Goal: Task Accomplishment & Management: Use online tool/utility

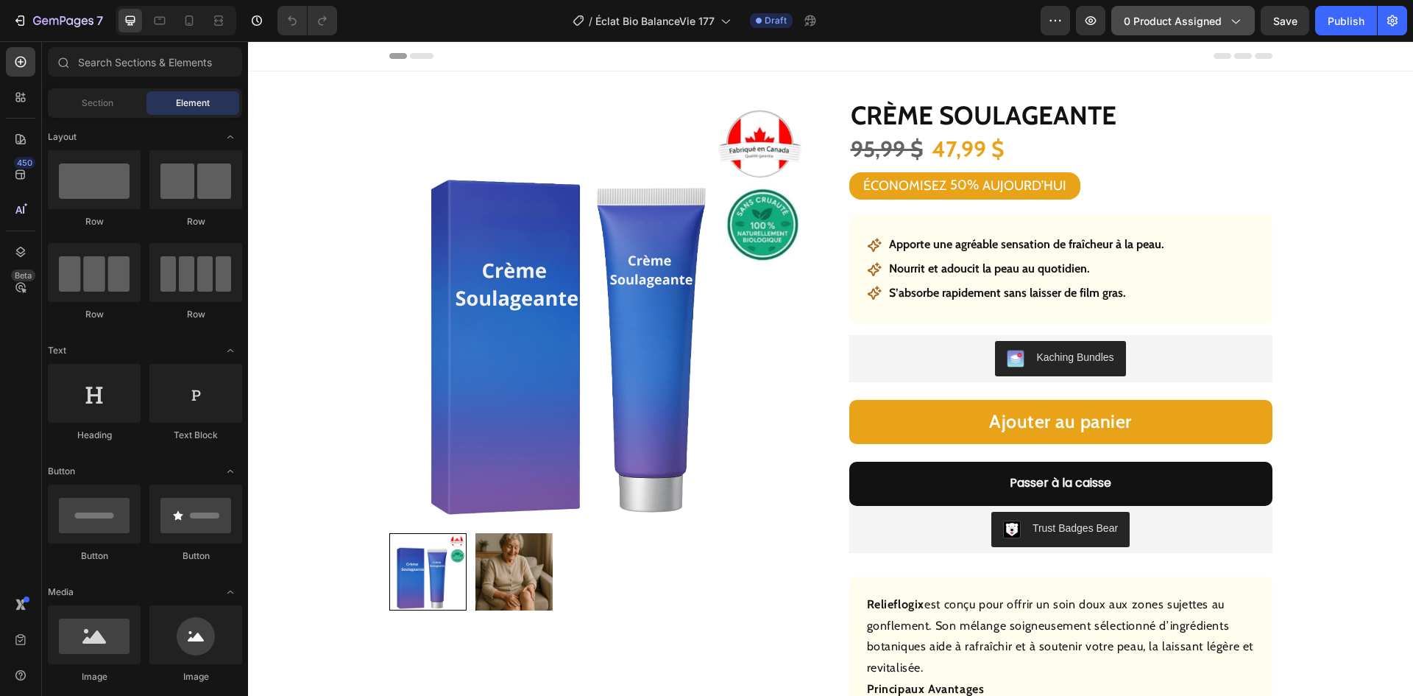
click at [1167, 24] on span "0 product assigned" at bounding box center [1173, 20] width 98 height 15
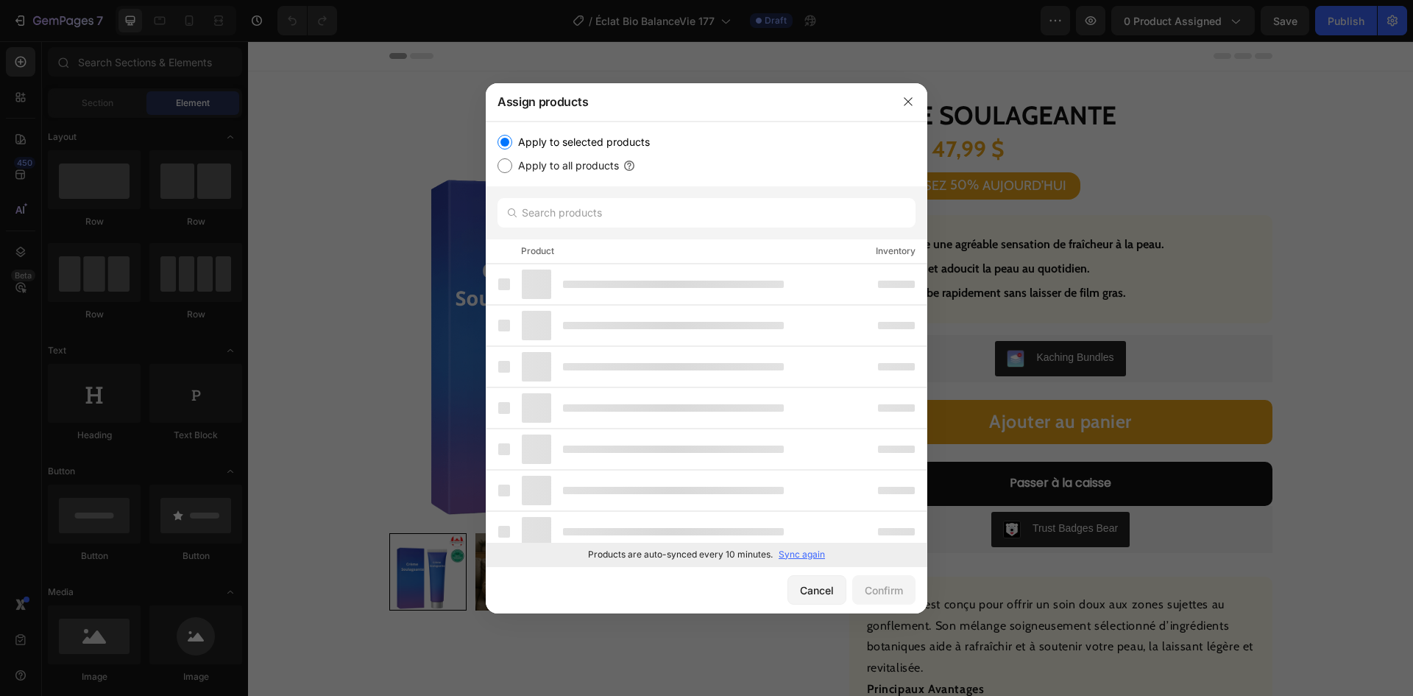
click at [804, 553] on p "Sync again" at bounding box center [802, 554] width 46 height 13
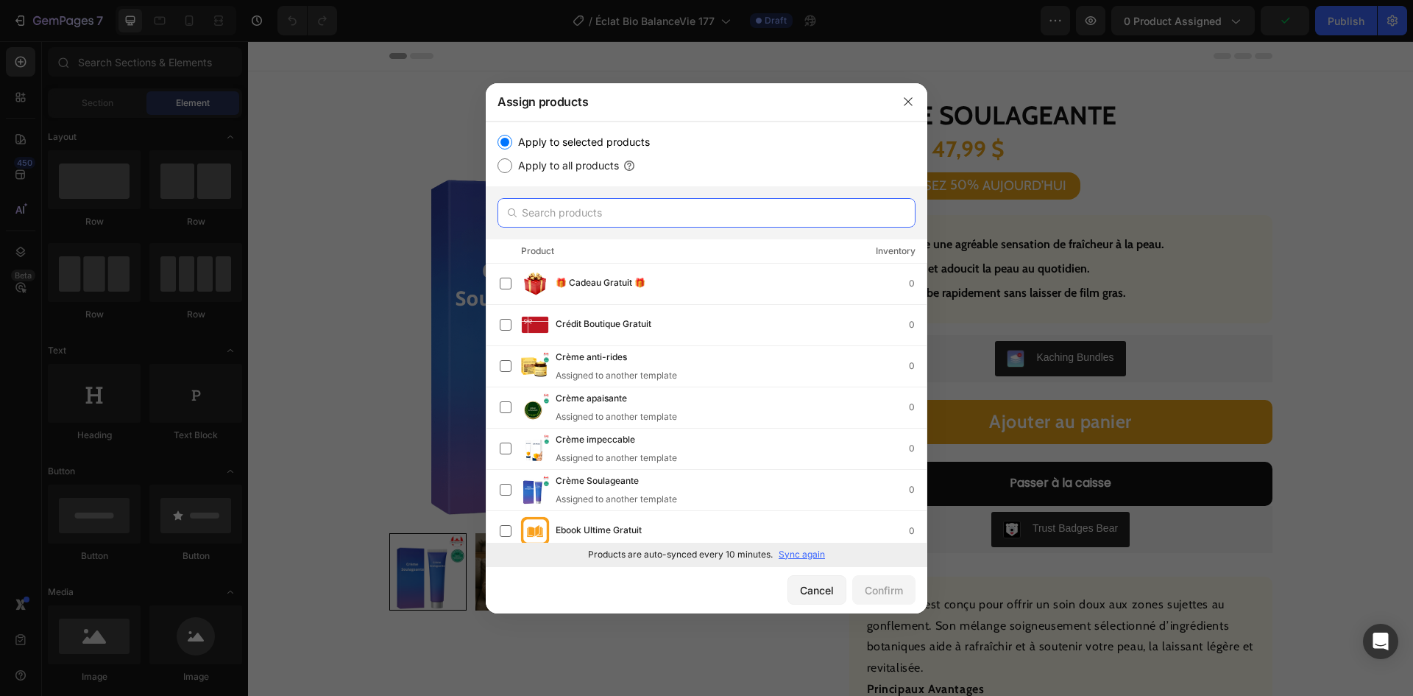
click at [601, 213] on input "text" at bounding box center [707, 212] width 418 height 29
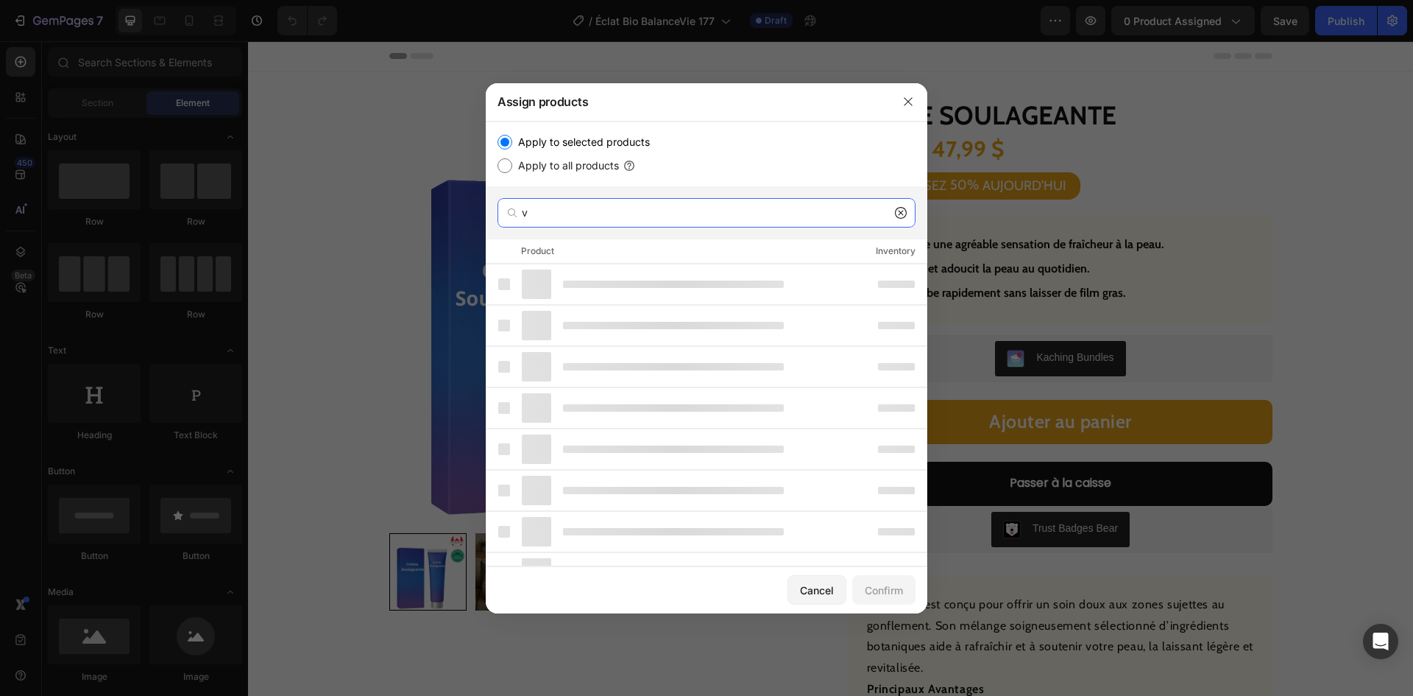
drag, startPoint x: 542, startPoint y: 212, endPoint x: 484, endPoint y: 205, distance: 59.3
click at [484, 205] on div "Assign products Apply to selected products Apply to all products v Product Inve…" at bounding box center [706, 348] width 1413 height 696
paste input "Spray Sérénité"
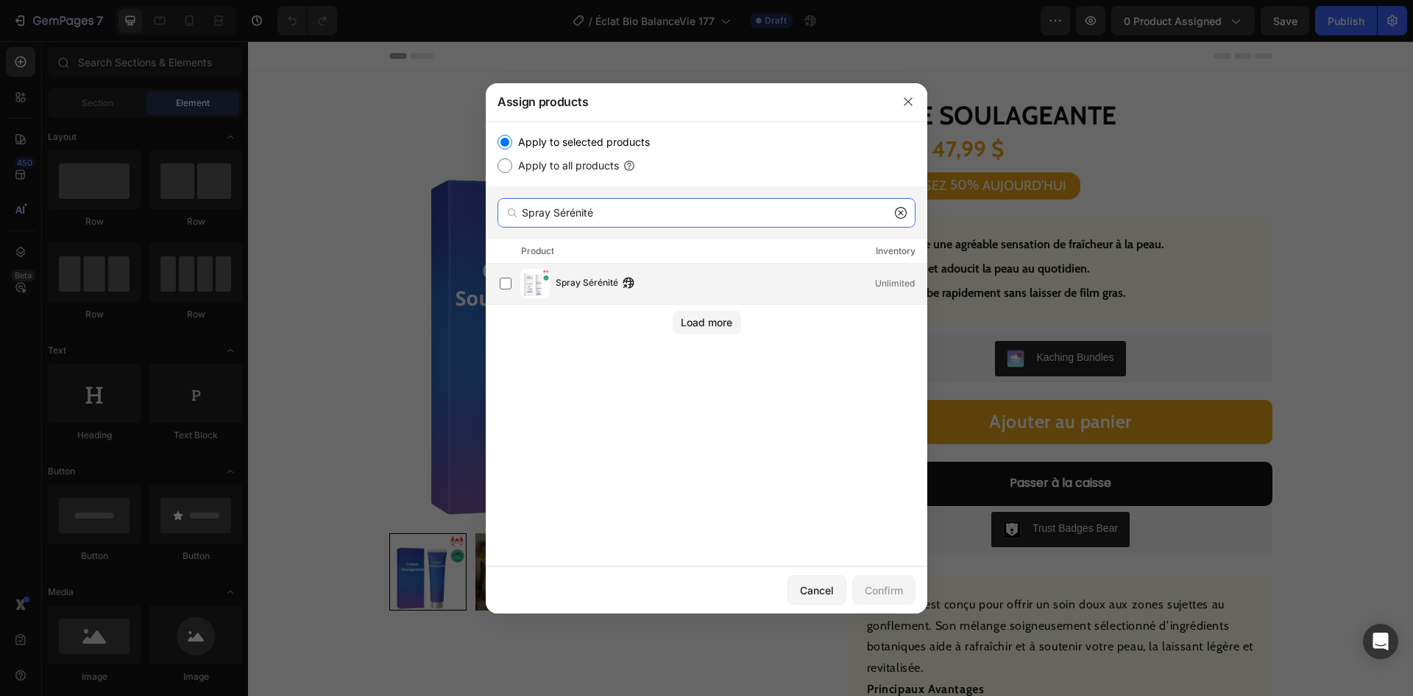
type input "Spray Sérénité"
click at [617, 283] on span "Spray Sérénité" at bounding box center [587, 283] width 63 height 16
click at [874, 592] on div "Confirm" at bounding box center [884, 589] width 38 height 15
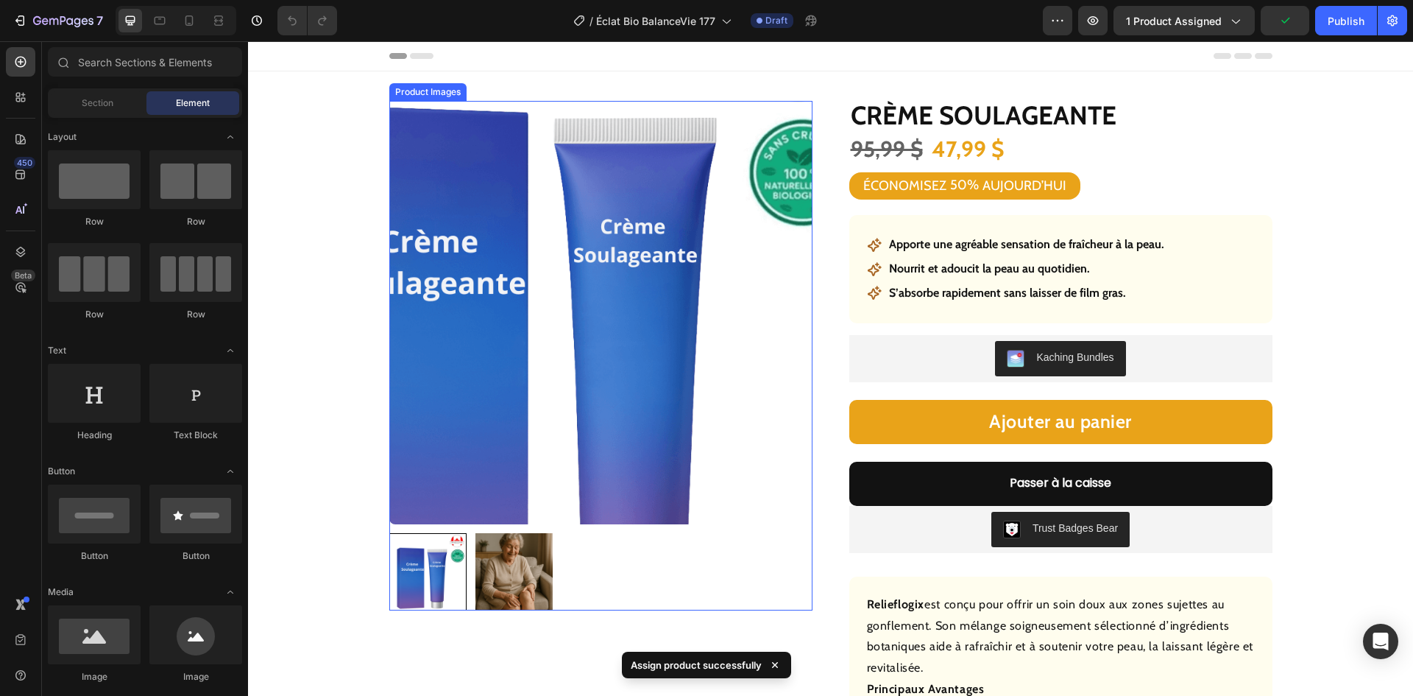
click at [574, 336] on img at bounding box center [600, 312] width 423 height 423
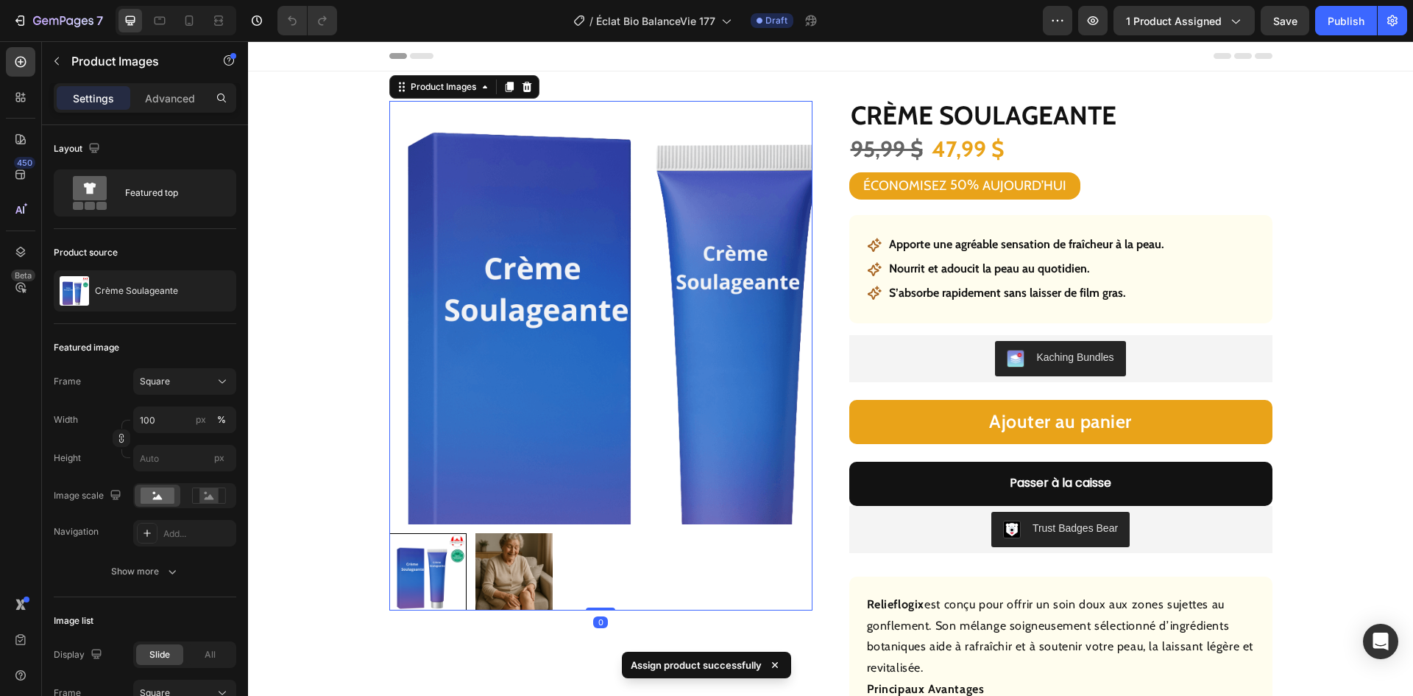
drag, startPoint x: 472, startPoint y: 275, endPoint x: 409, endPoint y: 277, distance: 62.6
click at [473, 275] on img at bounding box center [600, 312] width 423 height 423
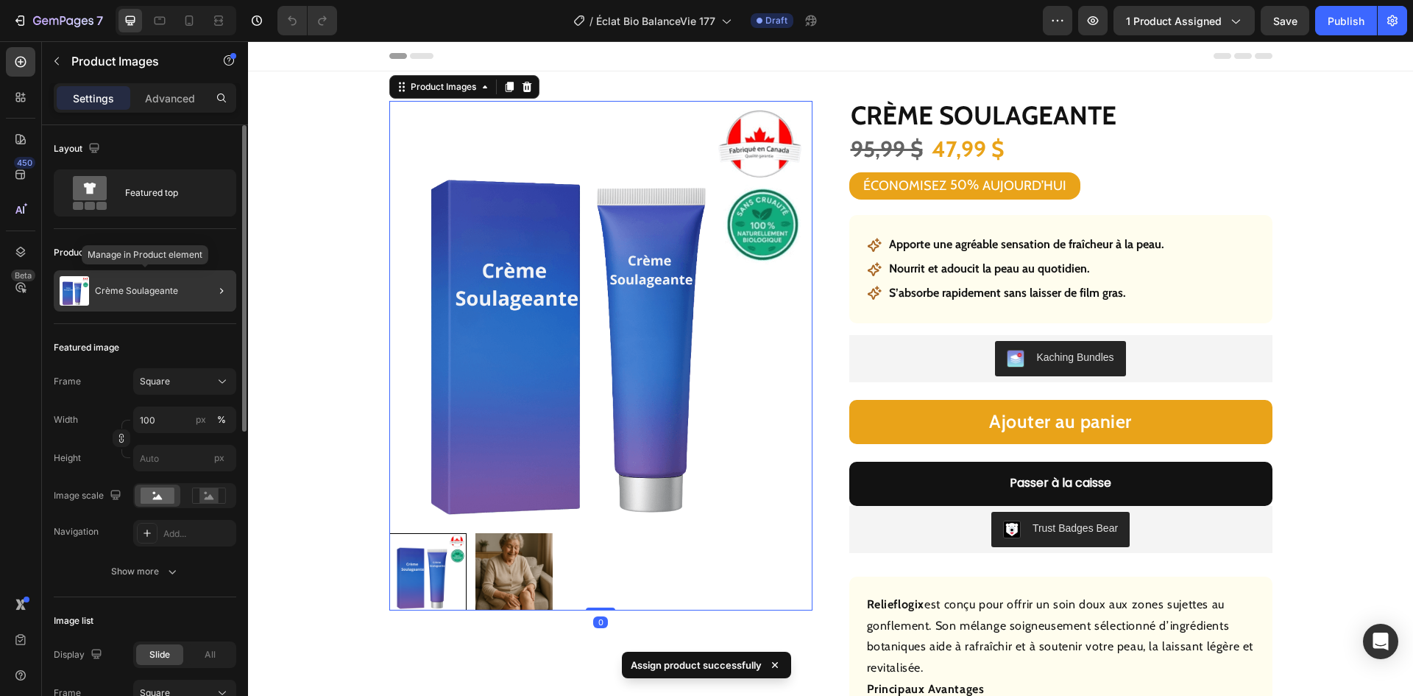
click at [153, 295] on p "Crème Soulageante" at bounding box center [136, 291] width 83 height 10
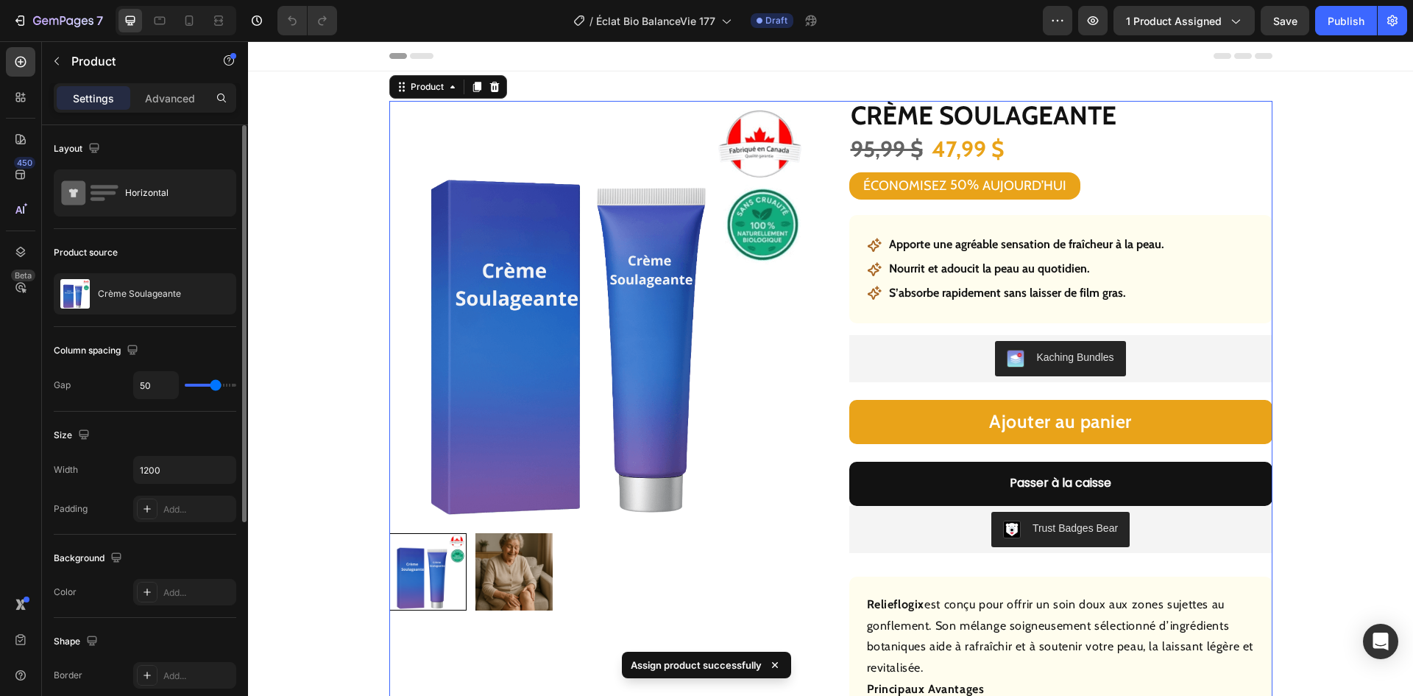
click at [137, 292] on p "Crème Soulageante" at bounding box center [139, 294] width 83 height 10
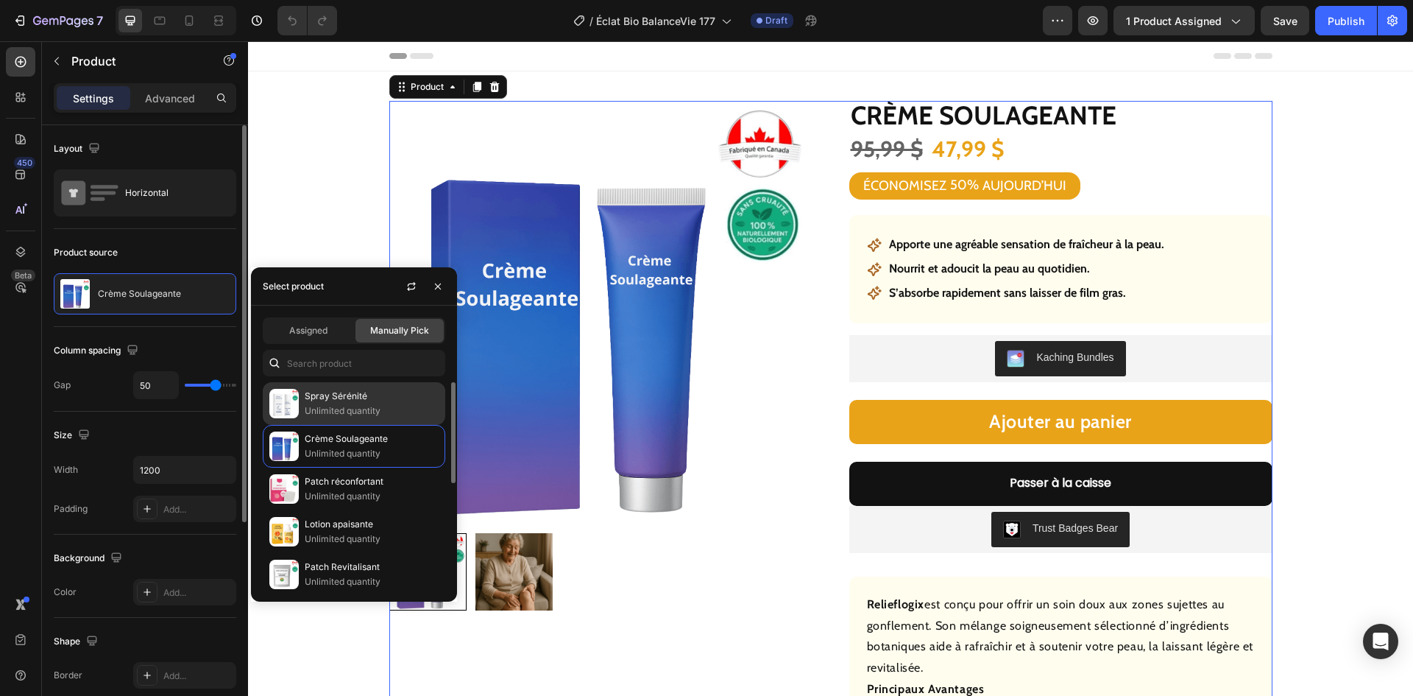
click at [316, 392] on p "Spray Sérénité" at bounding box center [372, 396] width 134 height 15
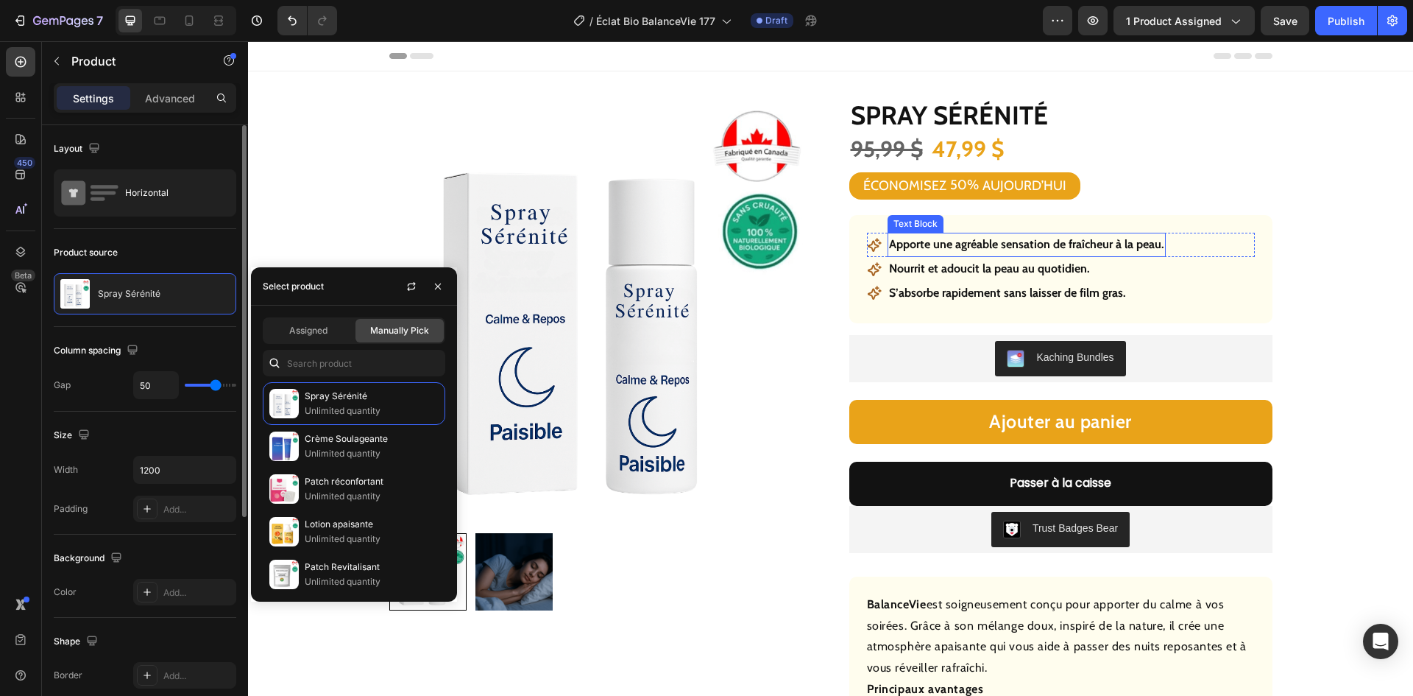
click at [955, 250] on p "Apporte une agréable sensation de fraîcheur à la peau." at bounding box center [1026, 244] width 275 height 21
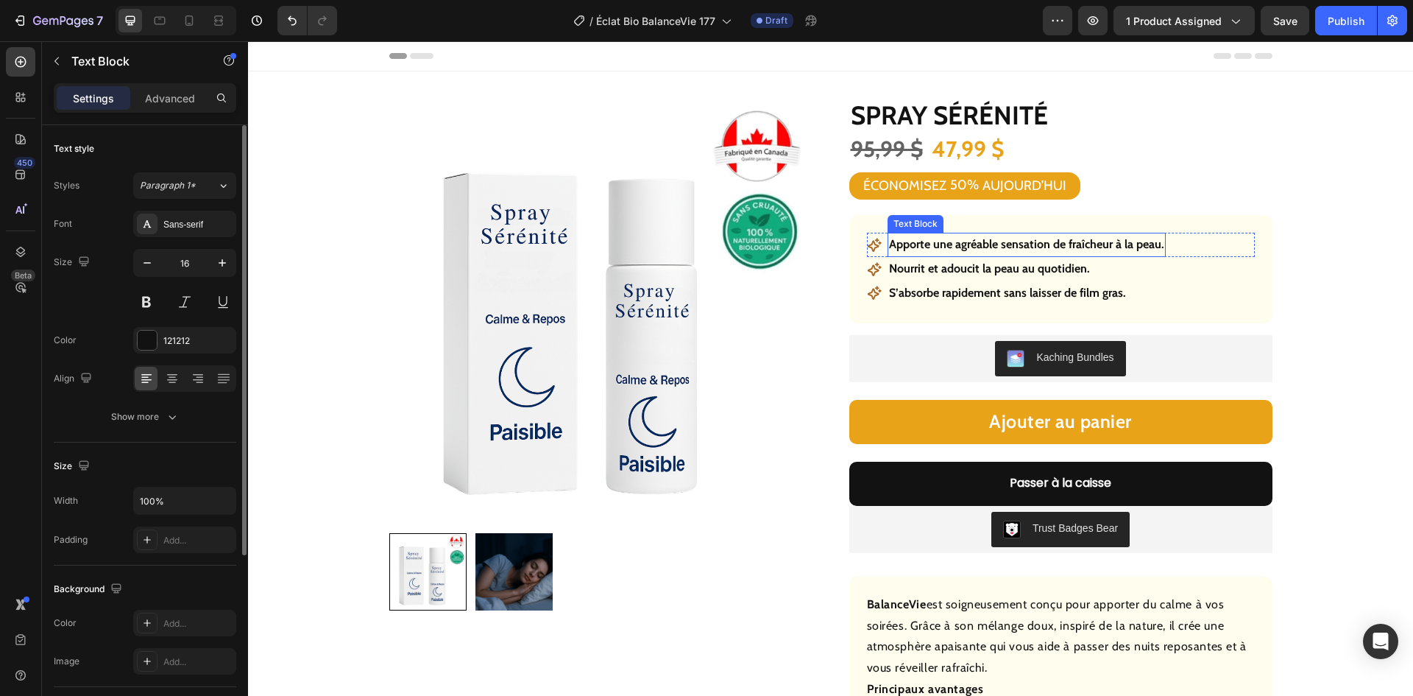
click at [956, 250] on p "Apporte une agréable sensation de fraîcheur à la peau." at bounding box center [1026, 244] width 275 height 21
click at [1005, 275] on p "Nourrit et adoucit la peau au quotidien." at bounding box center [989, 268] width 201 height 21
click at [1005, 272] on p "Nourrit et adoucit la peau au quotidien." at bounding box center [989, 268] width 201 height 21
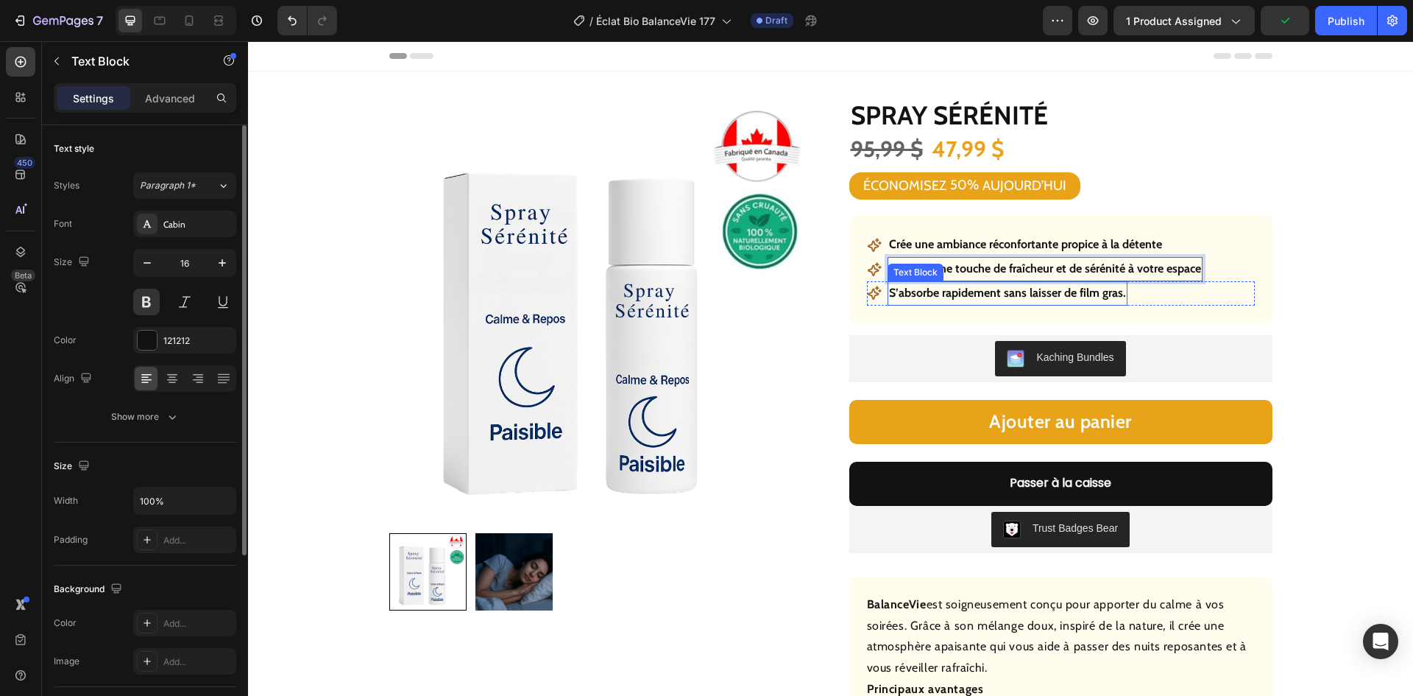
click at [965, 294] on p "S’absorbe rapidement sans laisser de film gras." at bounding box center [1007, 293] width 237 height 21
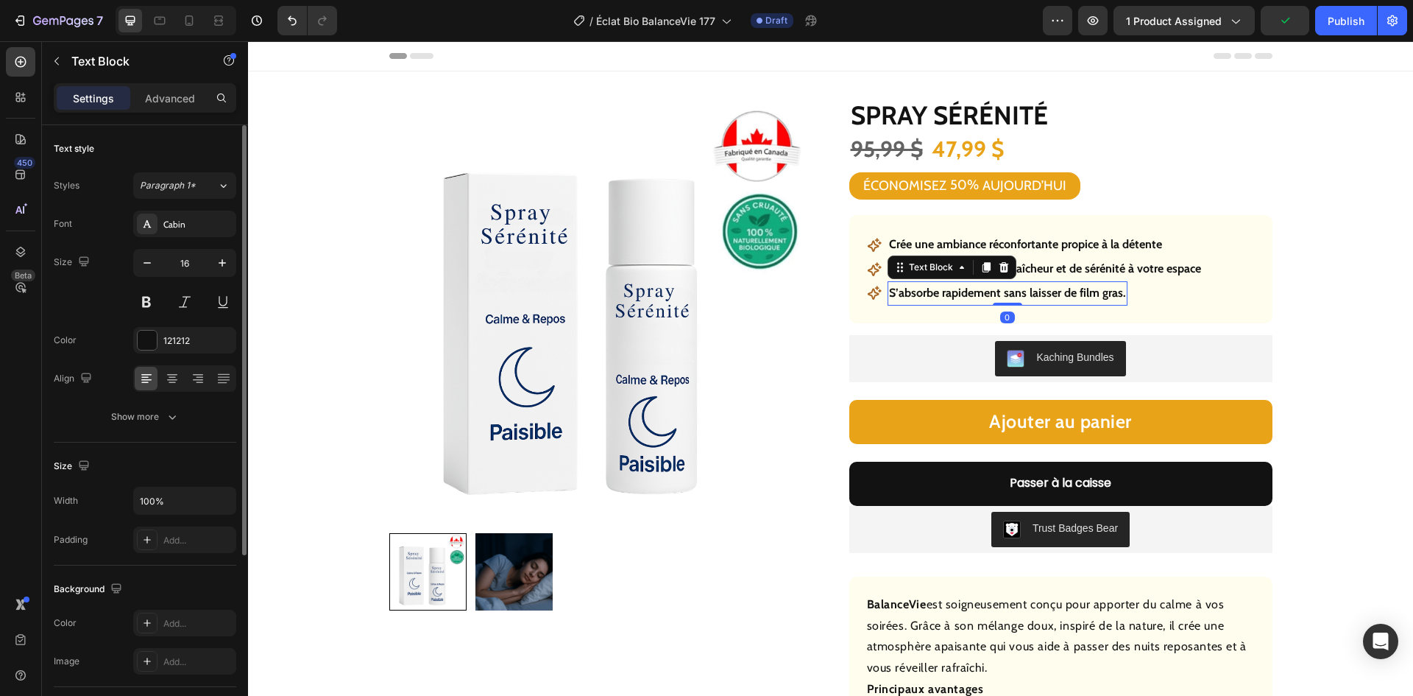
click at [966, 294] on p "S’absorbe rapidement sans laisser de film gras." at bounding box center [1007, 293] width 237 height 21
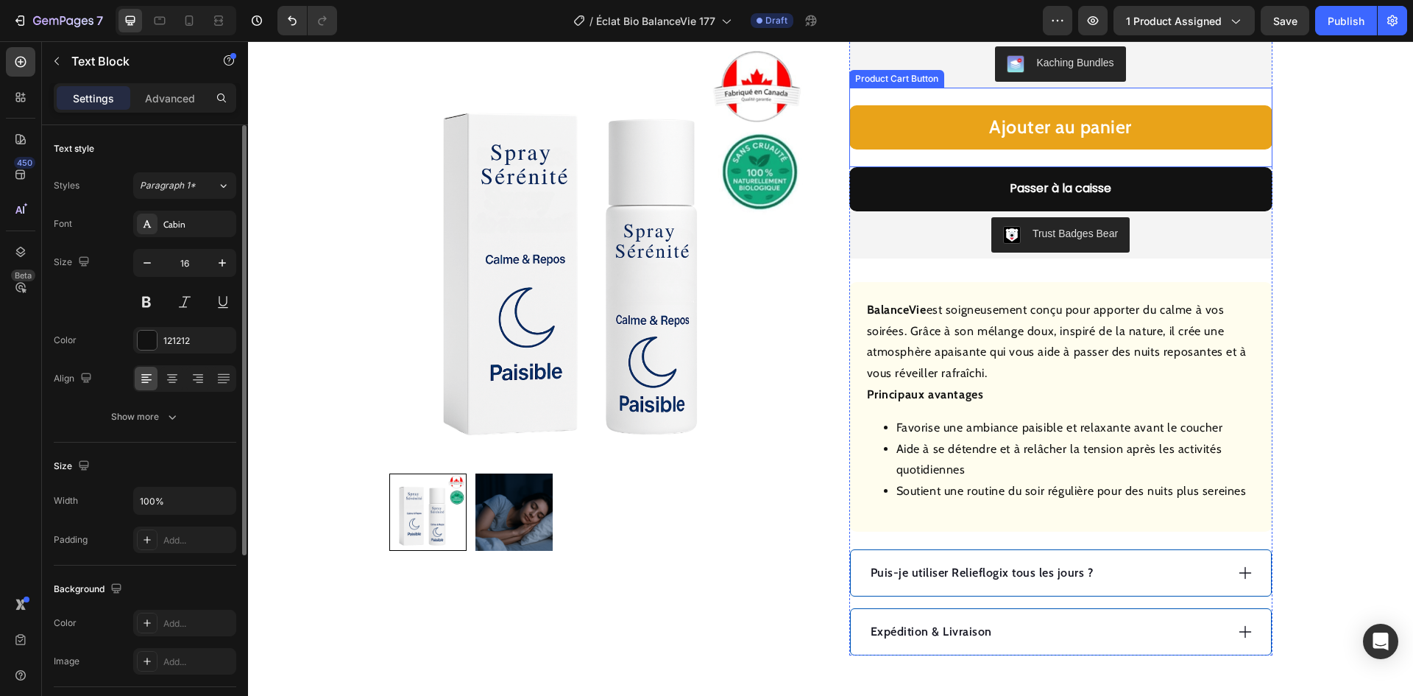
scroll to position [442, 0]
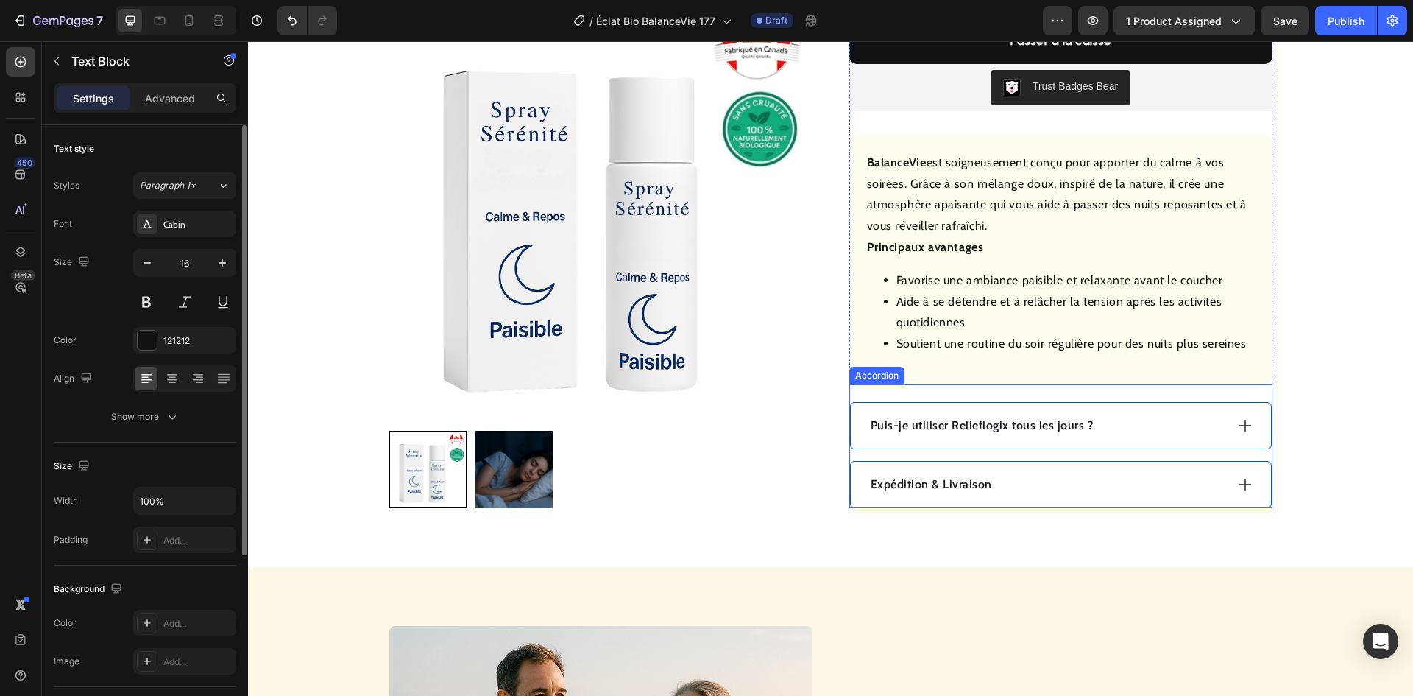
drag, startPoint x: 1117, startPoint y: 423, endPoint x: 1097, endPoint y: 425, distance: 19.9
click at [1119, 423] on div "Puis-je utiliser Relieflogix tous les jours ?" at bounding box center [1047, 425] width 357 height 22
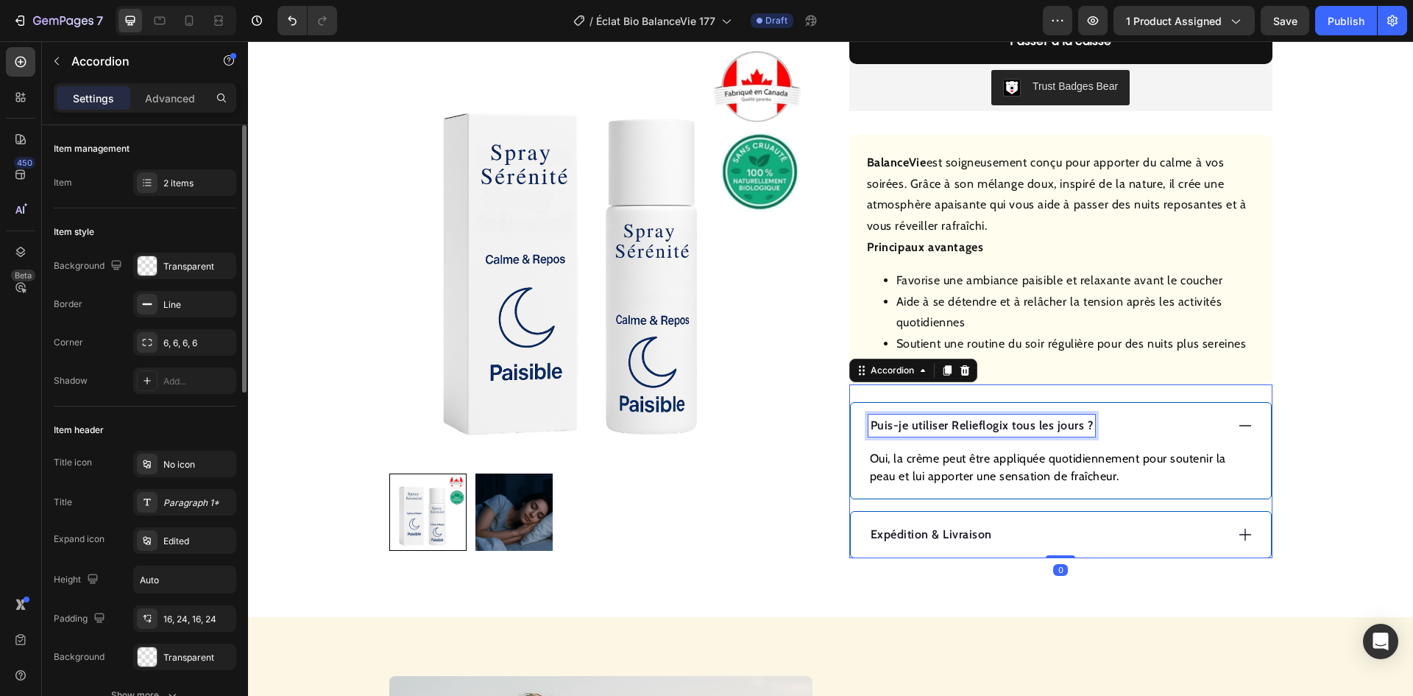
click at [1030, 425] on p "Puis-je utiliser Relieflogix tous les jours ?" at bounding box center [982, 426] width 223 height 18
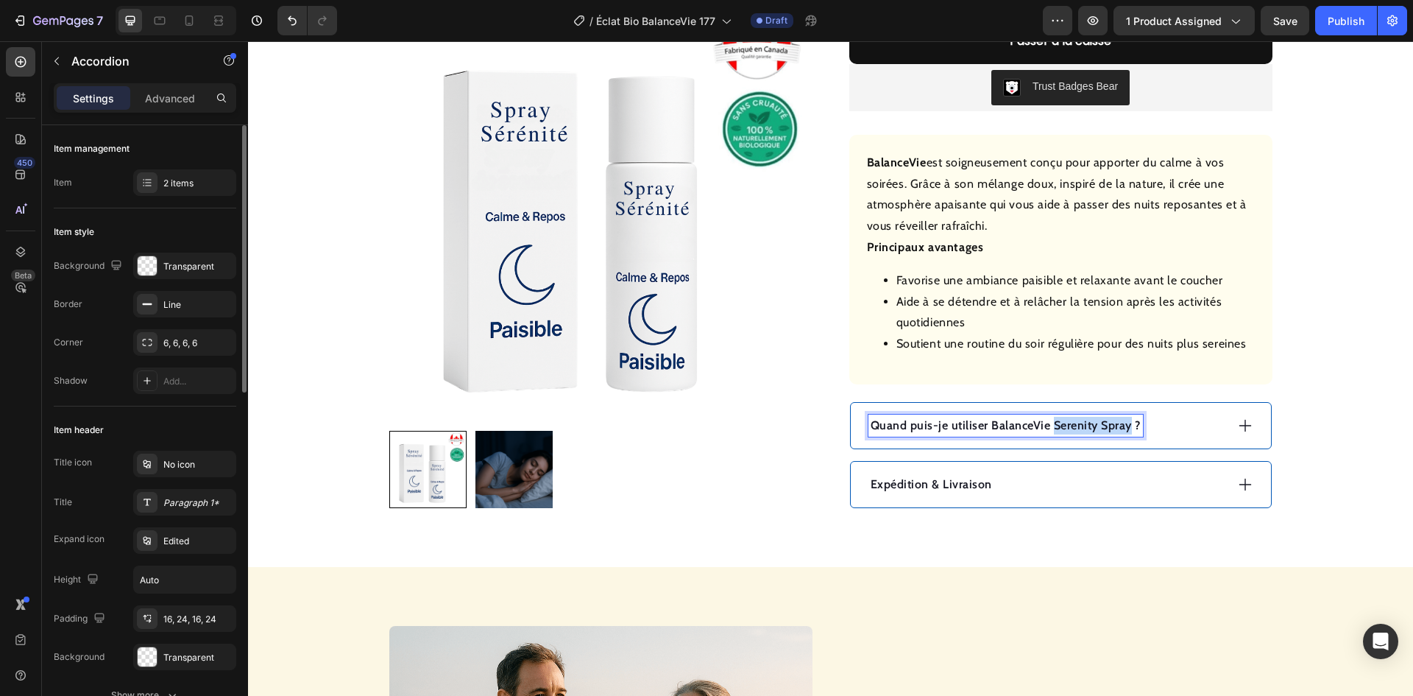
drag, startPoint x: 1125, startPoint y: 427, endPoint x: 1047, endPoint y: 427, distance: 78.0
click at [1047, 427] on p "Quand puis-je utiliser BalanceVie Serenity Spray ?" at bounding box center [1006, 426] width 270 height 18
click at [1122, 420] on div "Quand puis-je utiliser BalanceVie ?" at bounding box center [1047, 425] width 357 height 22
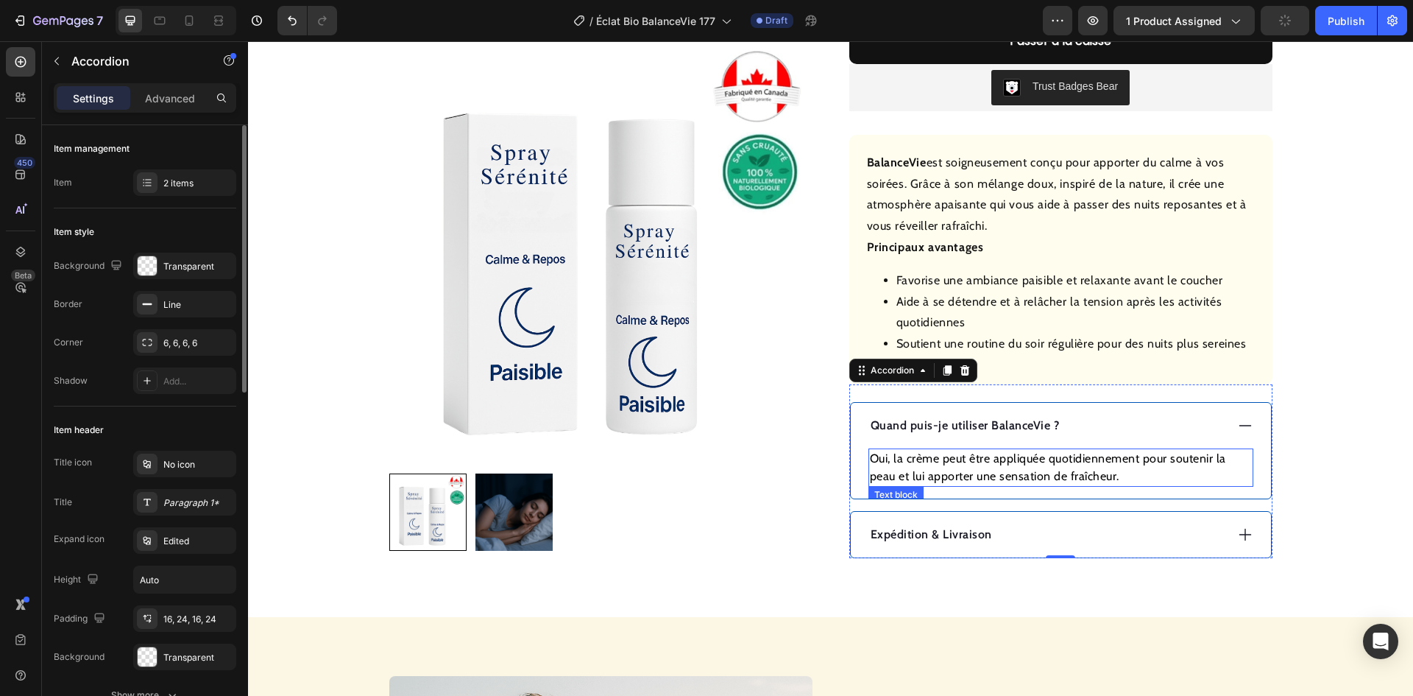
click at [977, 460] on p "Oui, la crème peut être appliquée quotidiennement pour soutenir la peau et lui …" at bounding box center [1061, 467] width 382 height 35
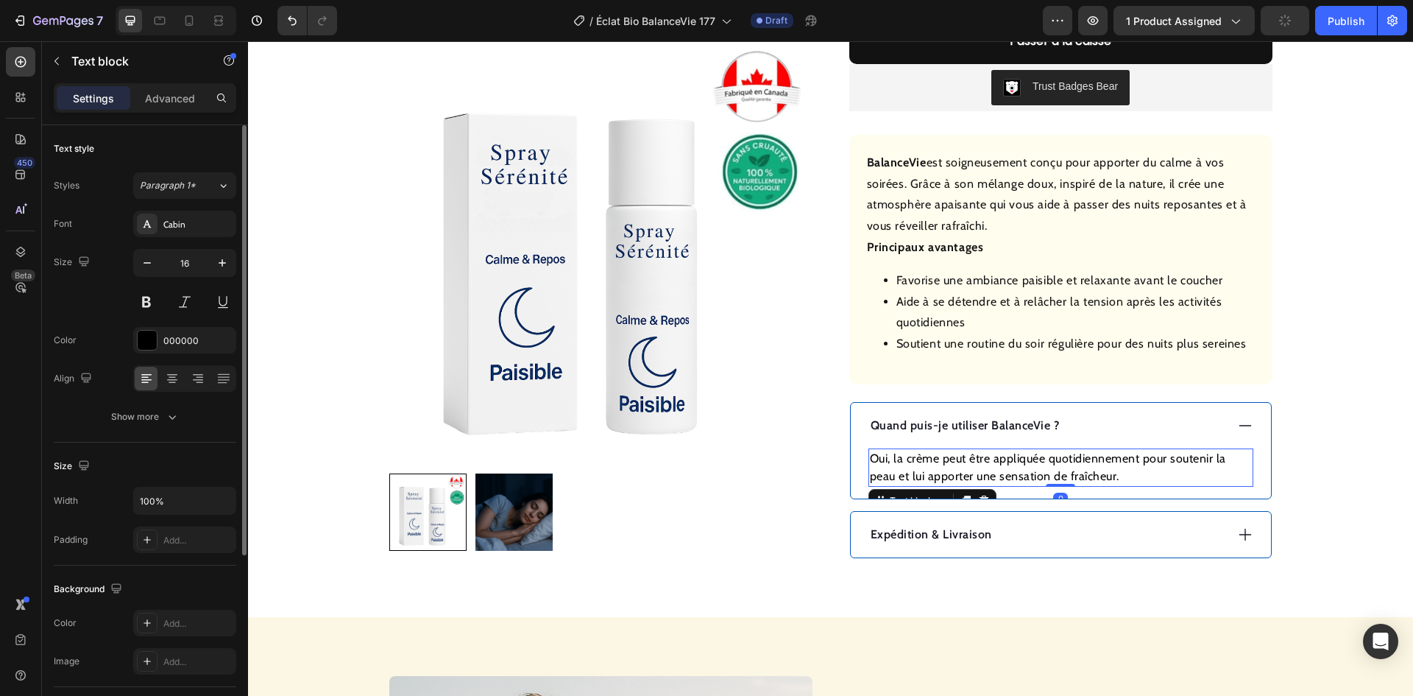
click at [980, 460] on p "Oui, la crème peut être appliquée quotidiennement pour soutenir la peau et lui …" at bounding box center [1061, 467] width 382 height 35
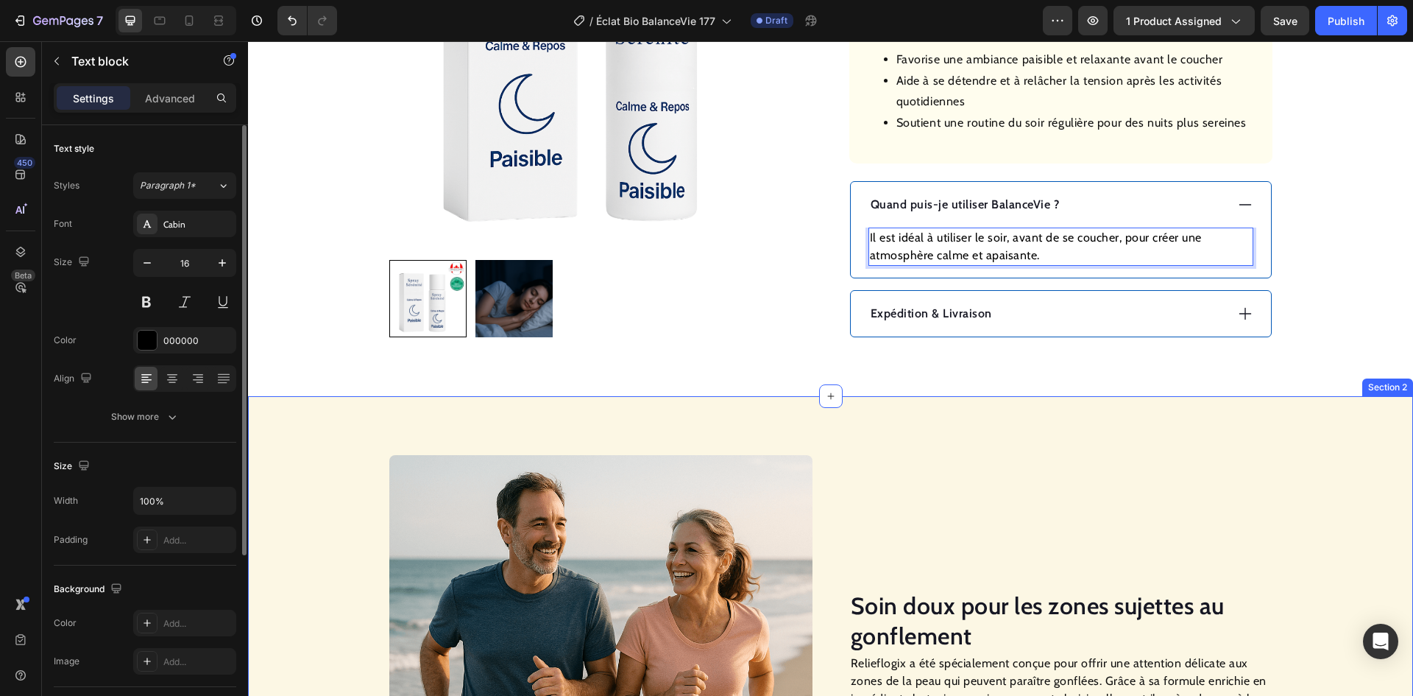
scroll to position [957, 0]
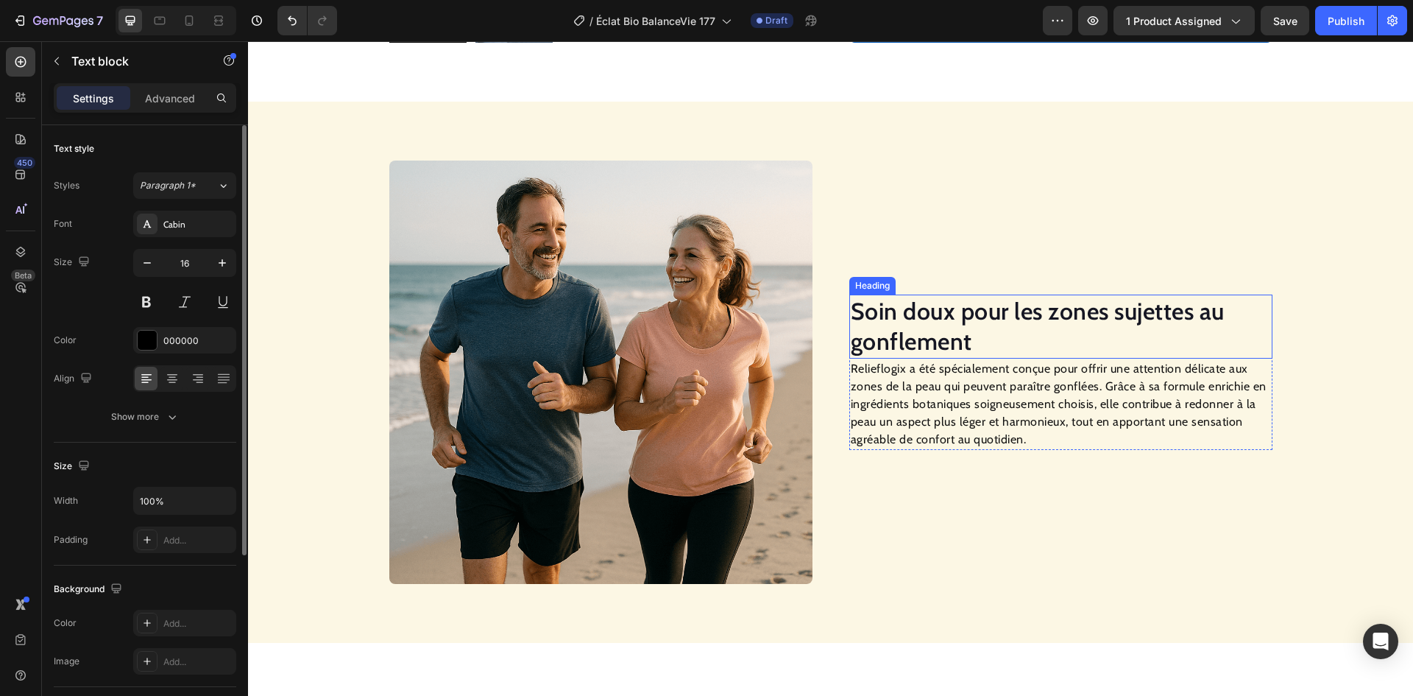
click at [961, 329] on h2 "Soin doux pour les zones sujettes au gonflement" at bounding box center [1060, 326] width 423 height 64
click at [958, 312] on h2 "Soin doux pour les zones sujettes au gonflement" at bounding box center [1060, 326] width 423 height 64
click at [958, 312] on p "Soin doux pour les zones sujettes au gonflement" at bounding box center [1061, 326] width 420 height 61
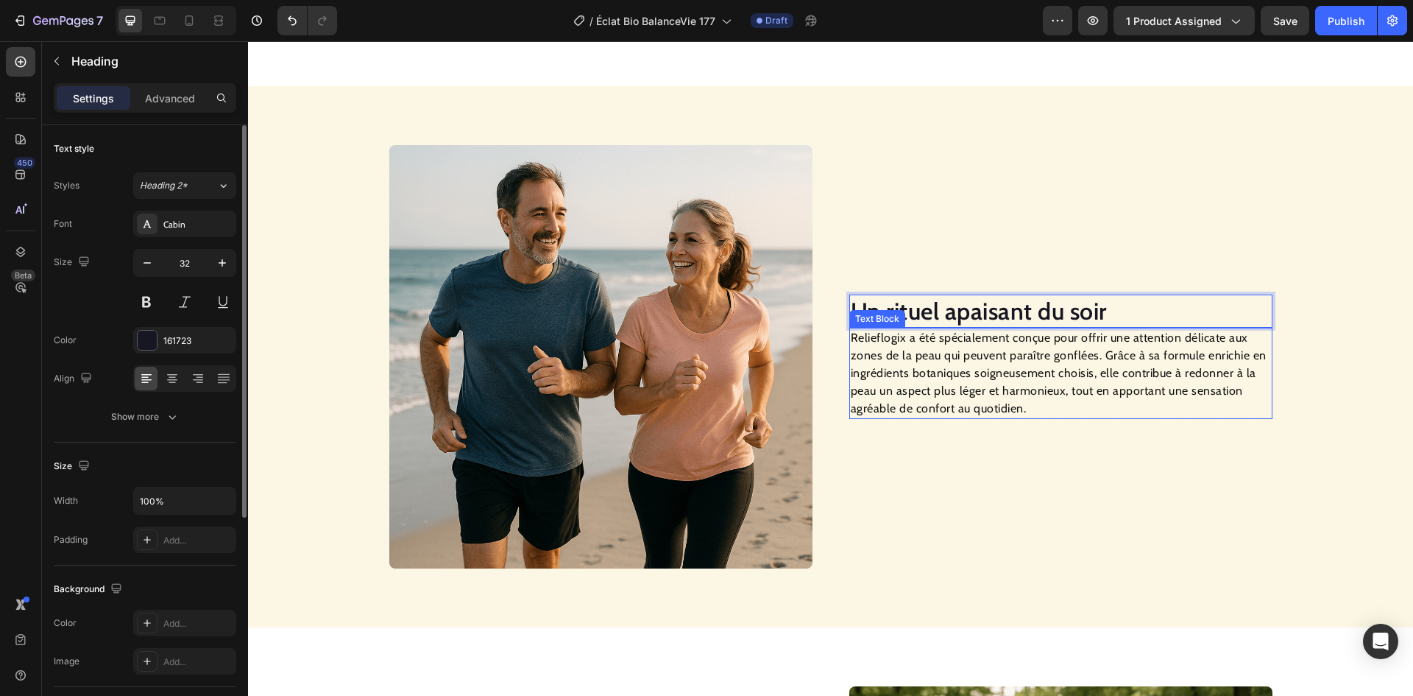
click at [907, 395] on p "Relieflogix a été spécialement conçue pour offrir une attention délicate aux zo…" at bounding box center [1061, 373] width 420 height 88
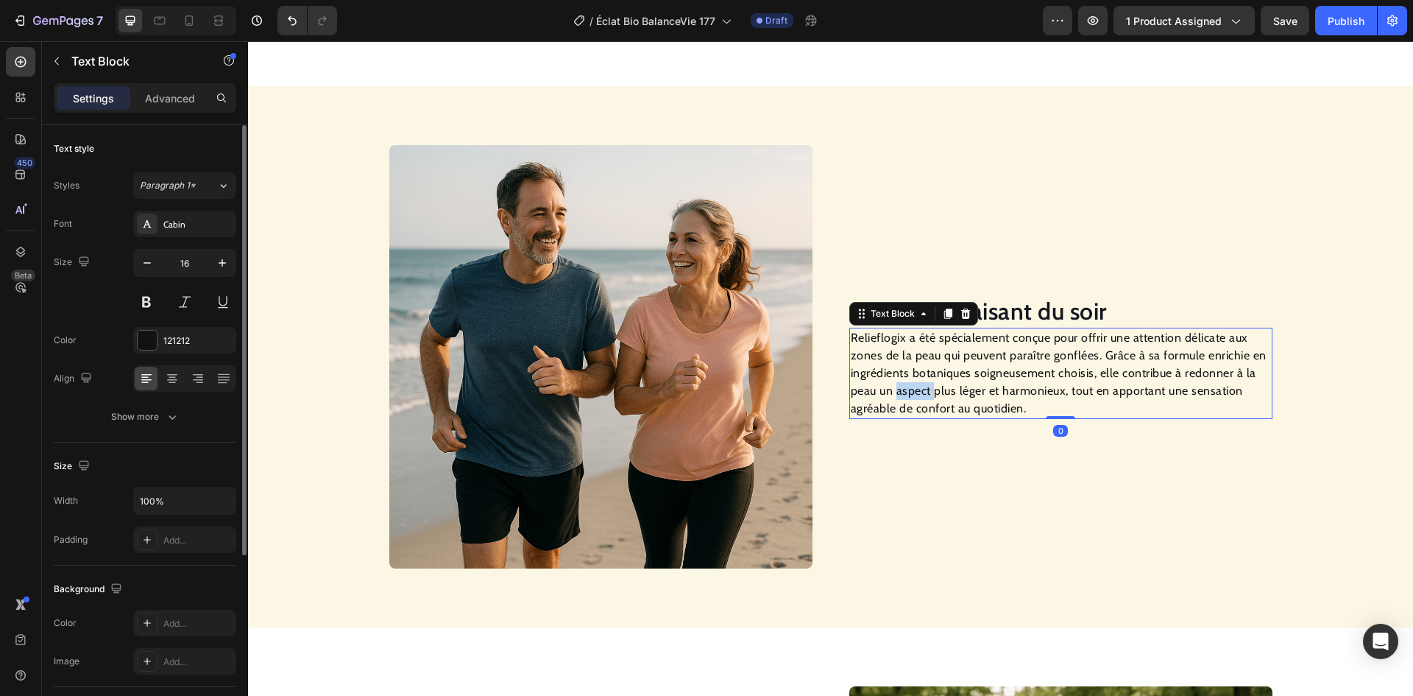
click at [907, 395] on p "Relieflogix a été spécialement conçue pour offrir une attention délicate aux zo…" at bounding box center [1061, 373] width 420 height 88
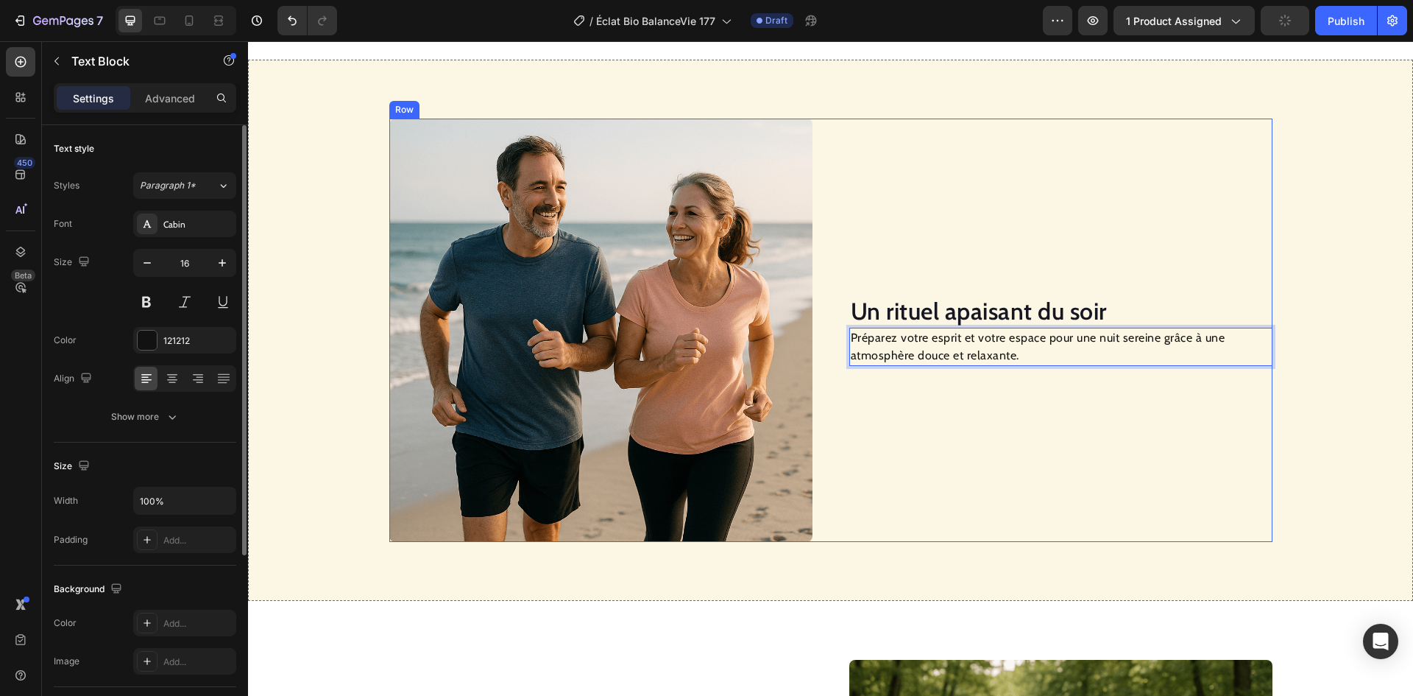
scroll to position [1293, 0]
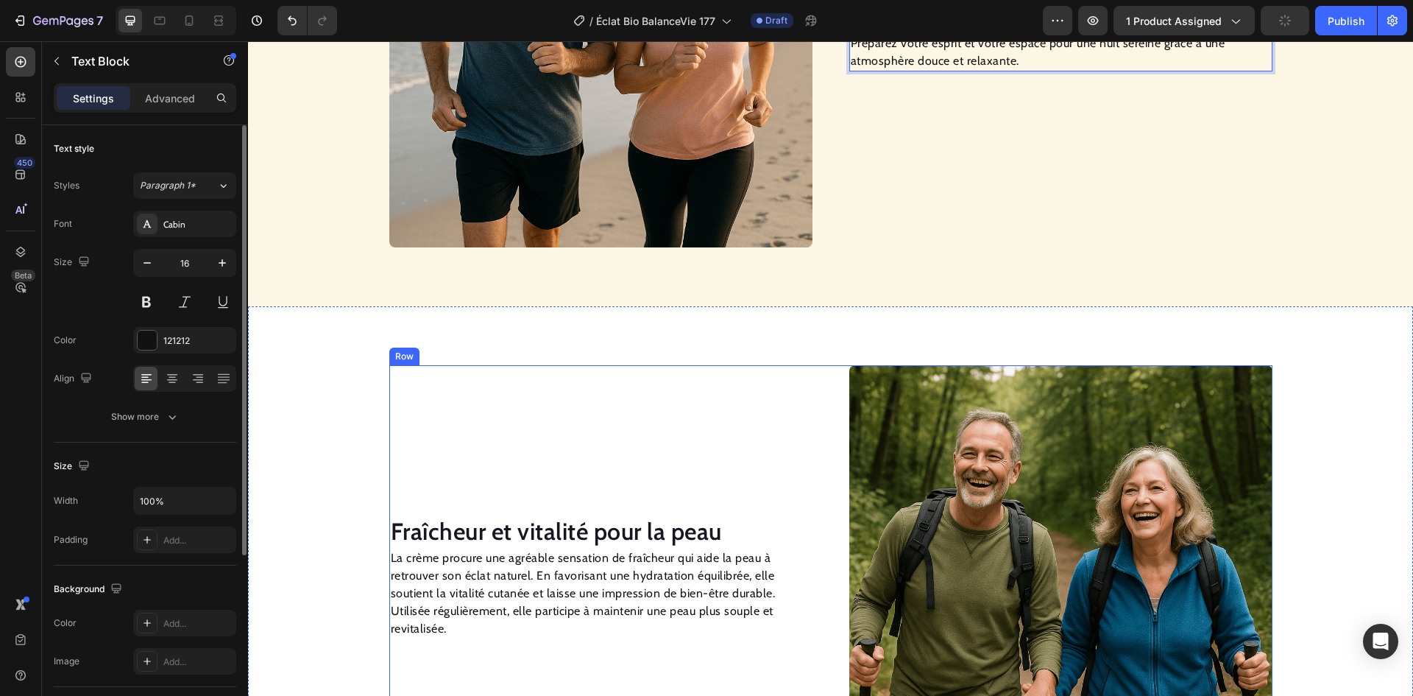
click at [580, 531] on h2 "Fraîcheur et vitalité pour la peau" at bounding box center [600, 531] width 423 height 34
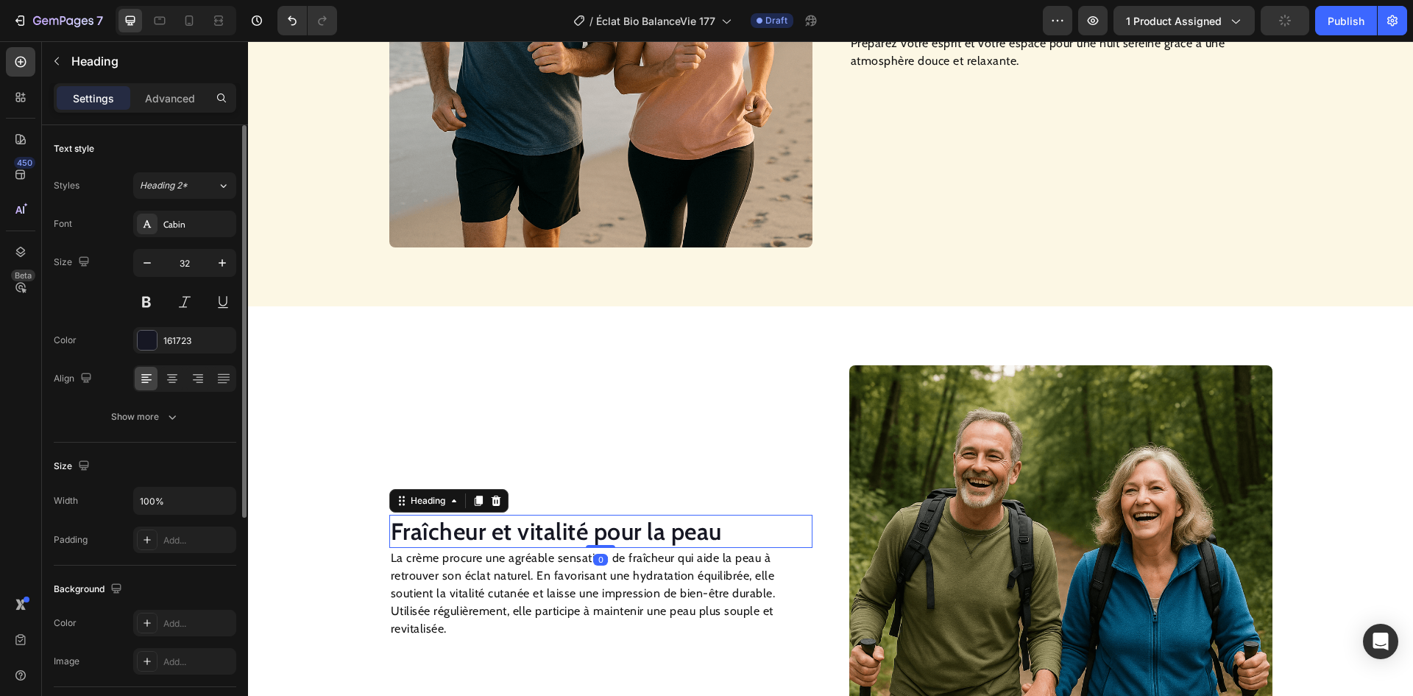
click at [579, 531] on h2 "Fraîcheur et vitalité pour la peau" at bounding box center [600, 531] width 423 height 34
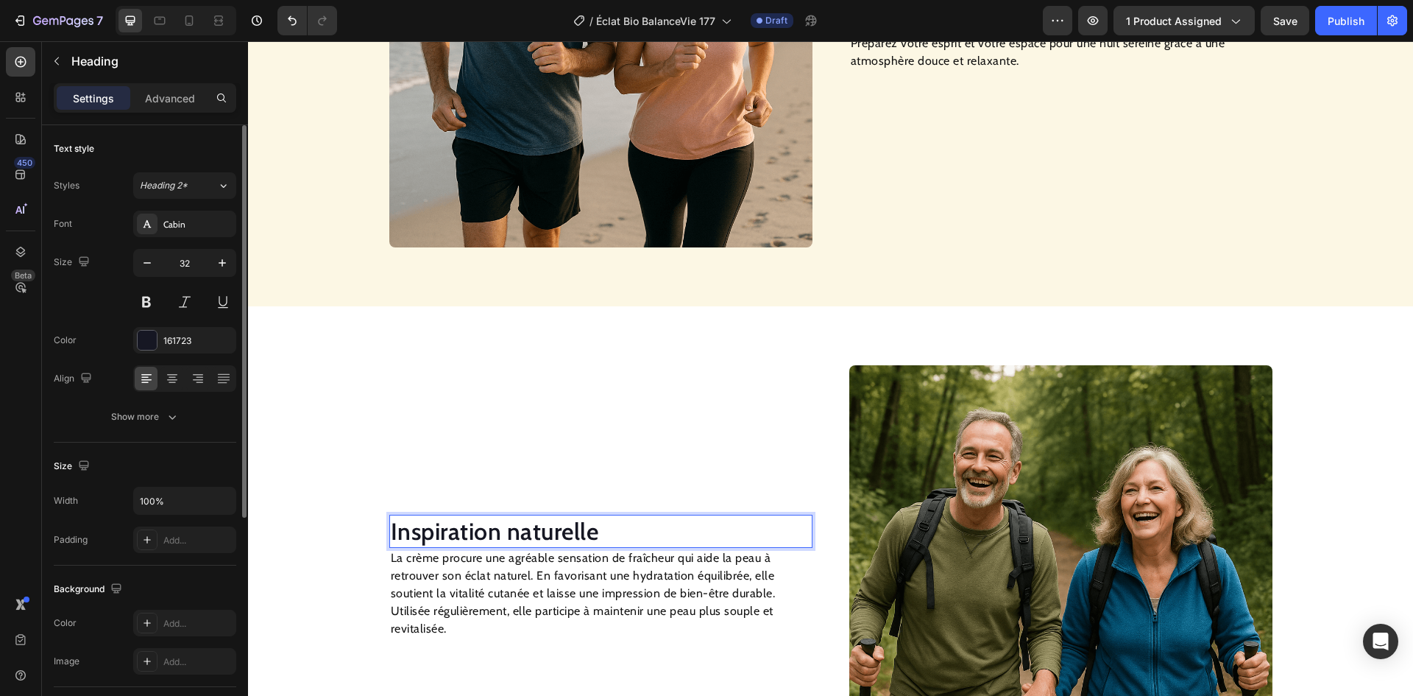
click at [520, 584] on p "La crème procure une agréable sensation de fraîcheur qui aide la peau à retrouv…" at bounding box center [601, 593] width 420 height 88
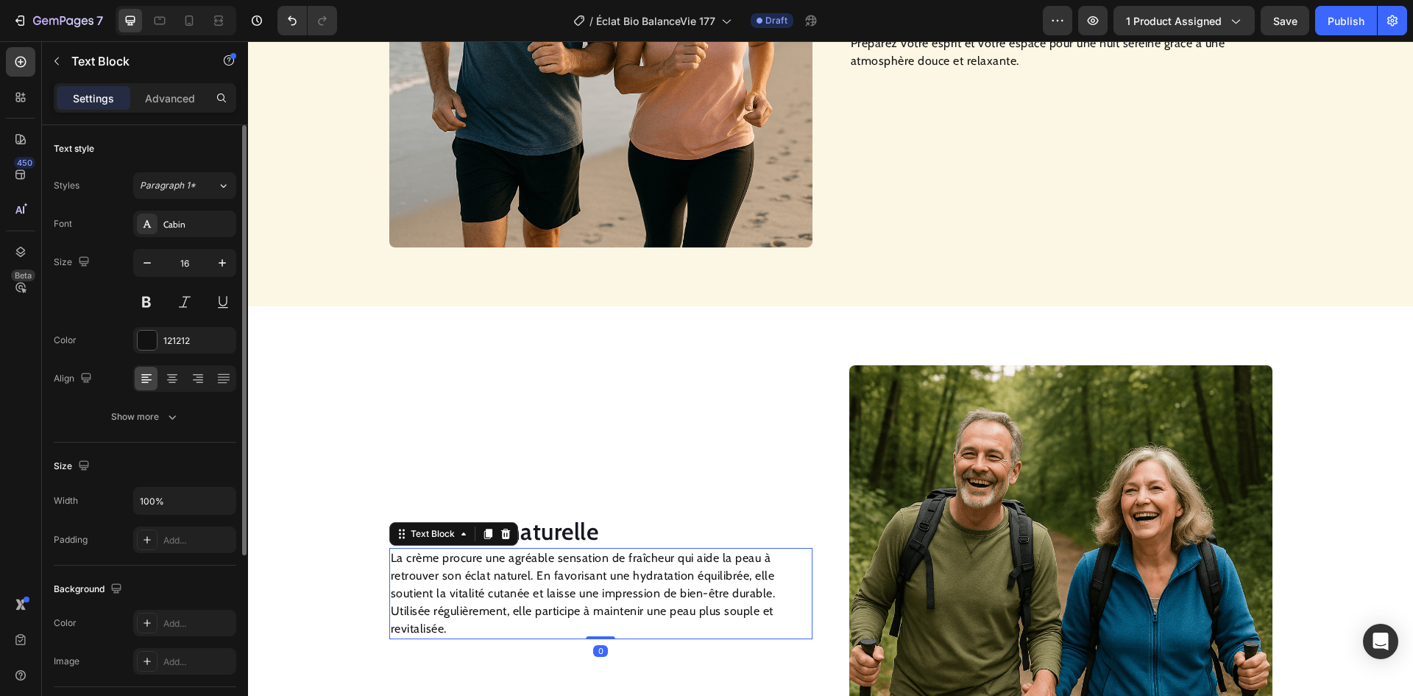
click at [520, 584] on p "La crème procure une agréable sensation de fraîcheur qui aide la peau à retrouv…" at bounding box center [601, 593] width 420 height 88
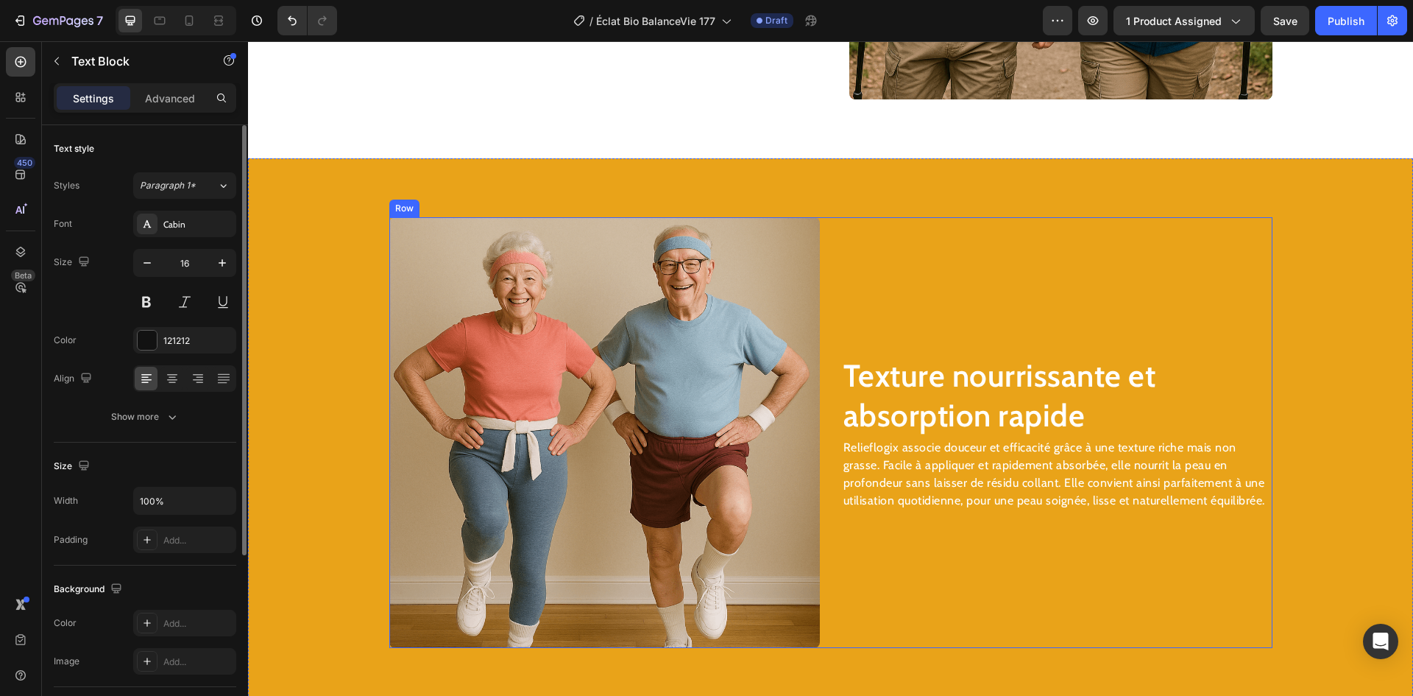
scroll to position [2056, 0]
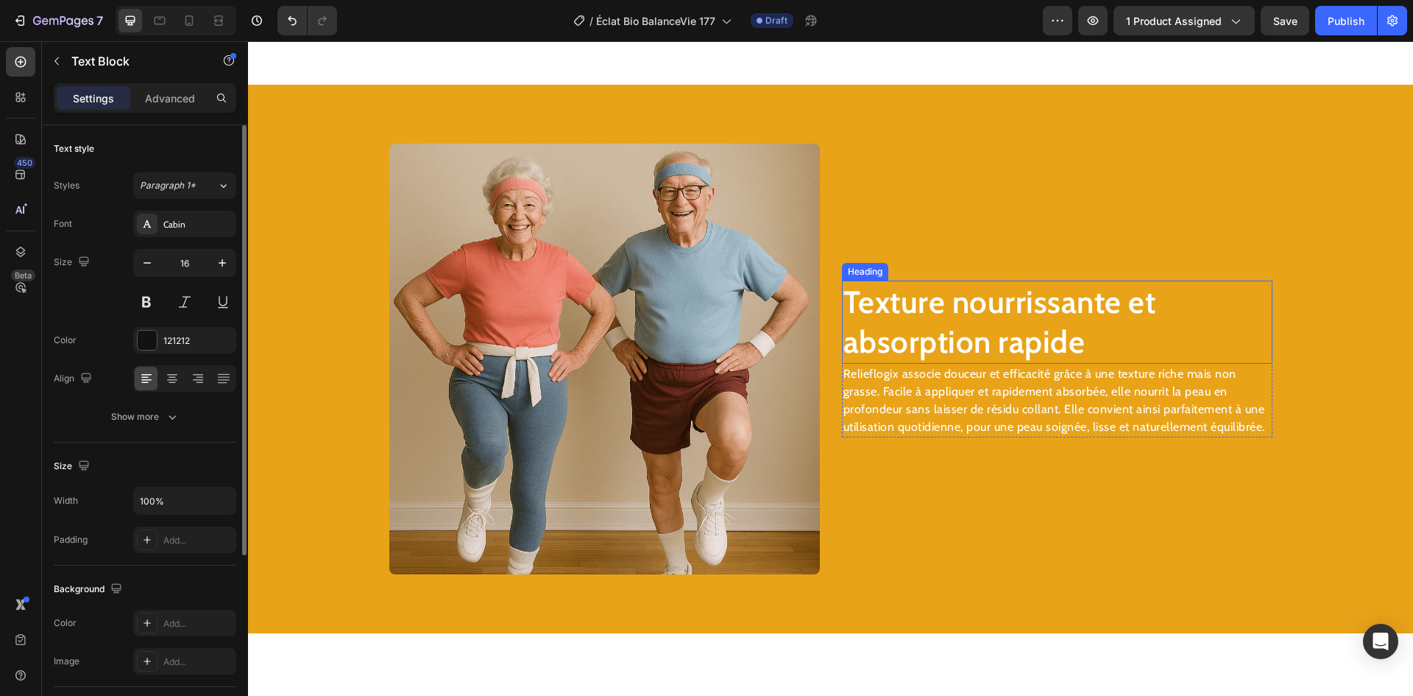
click at [996, 310] on h2 "Texture nourrissante et absorption rapide" at bounding box center [1057, 321] width 431 height 83
click at [997, 308] on h2 "Texture nourrissante et absorption rapide" at bounding box center [1057, 321] width 431 height 83
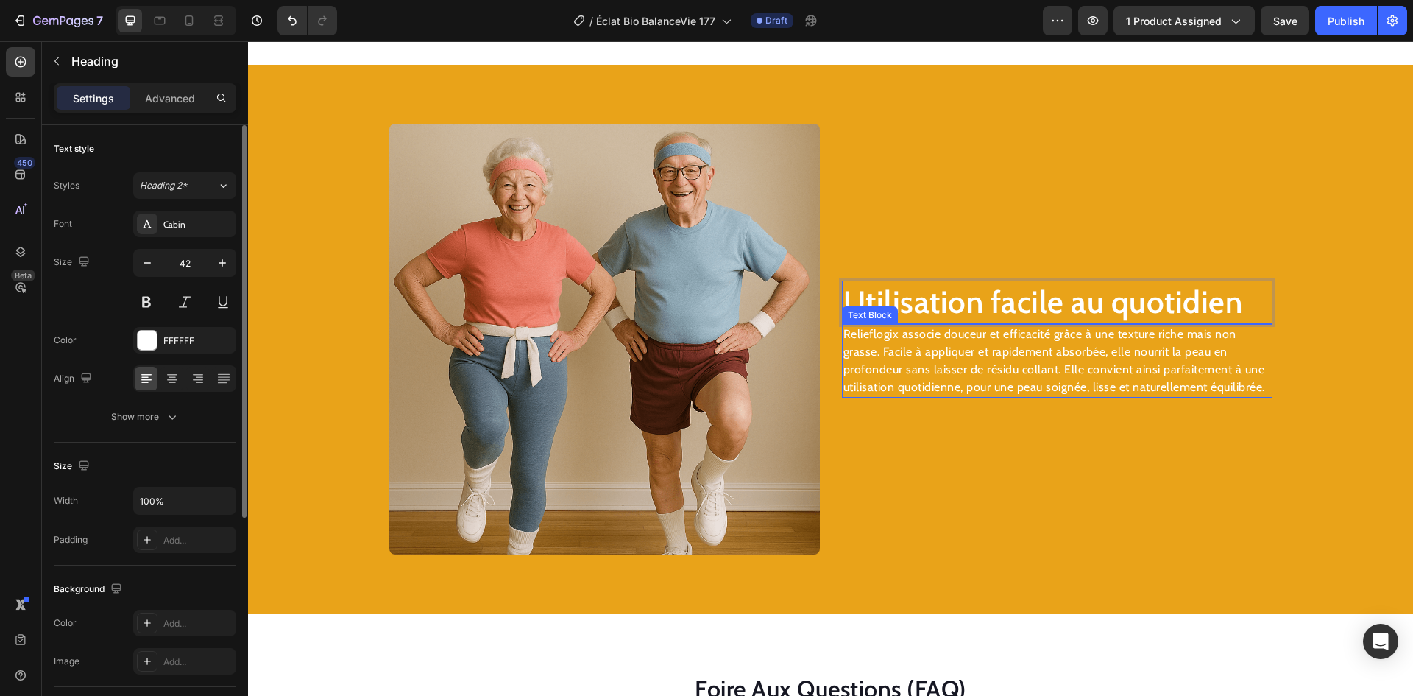
click at [908, 375] on p "Relieflogix associe douceur et efficacité grâce à une texture riche mais non gr…" at bounding box center [1057, 360] width 428 height 71
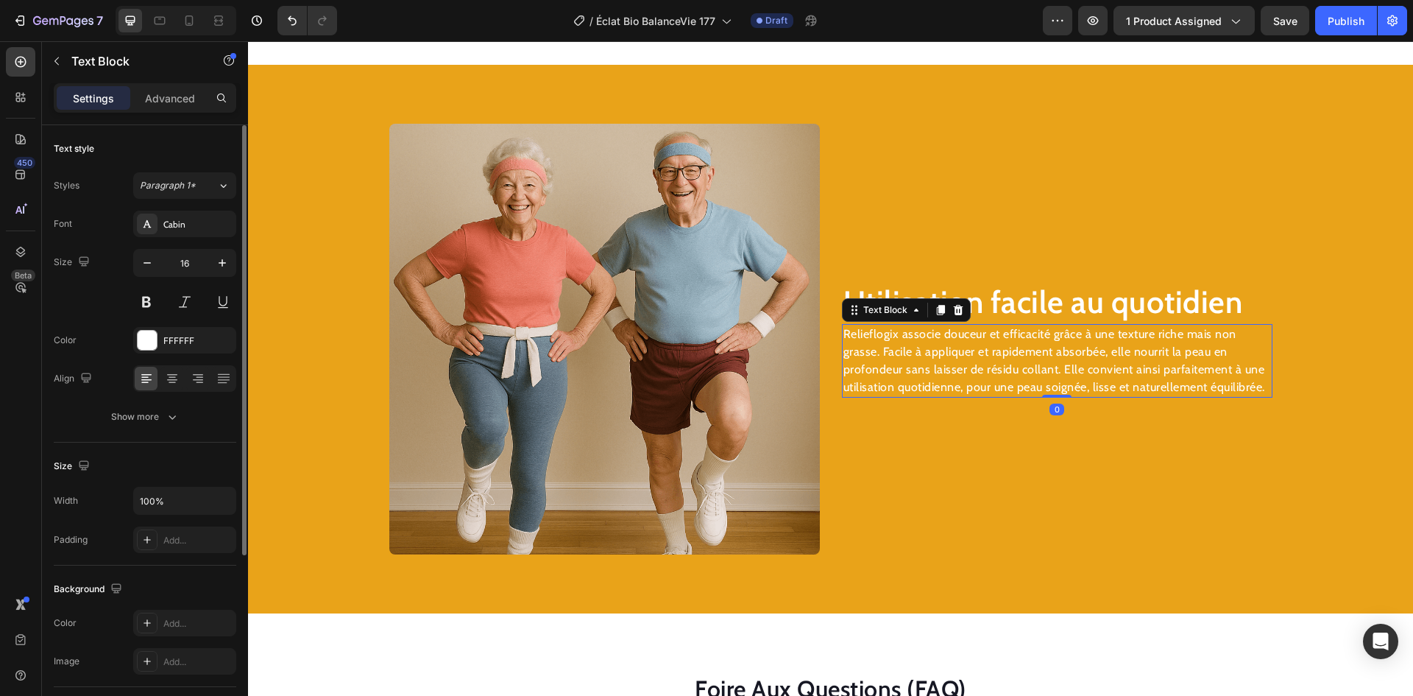
click at [909, 375] on p "Relieflogix associe douceur et efficacité grâce à une texture riche mais non gr…" at bounding box center [1057, 360] width 428 height 71
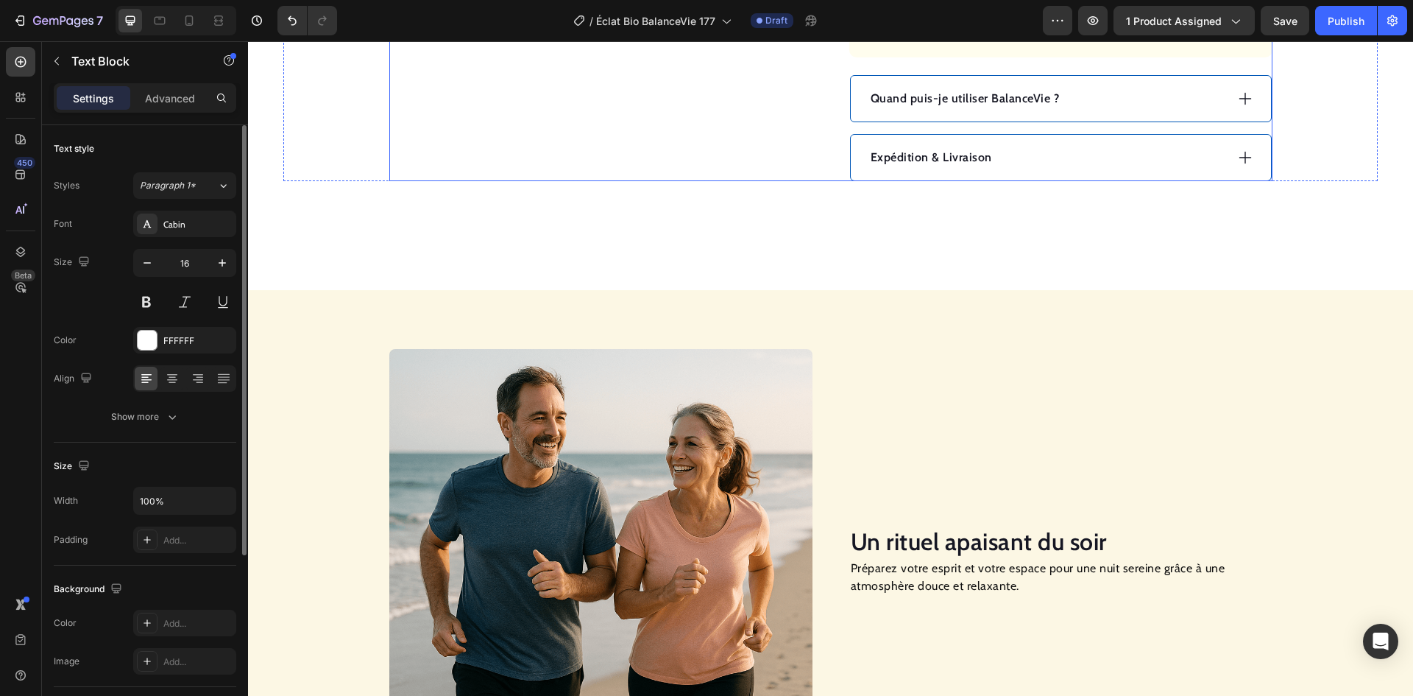
scroll to position [916, 0]
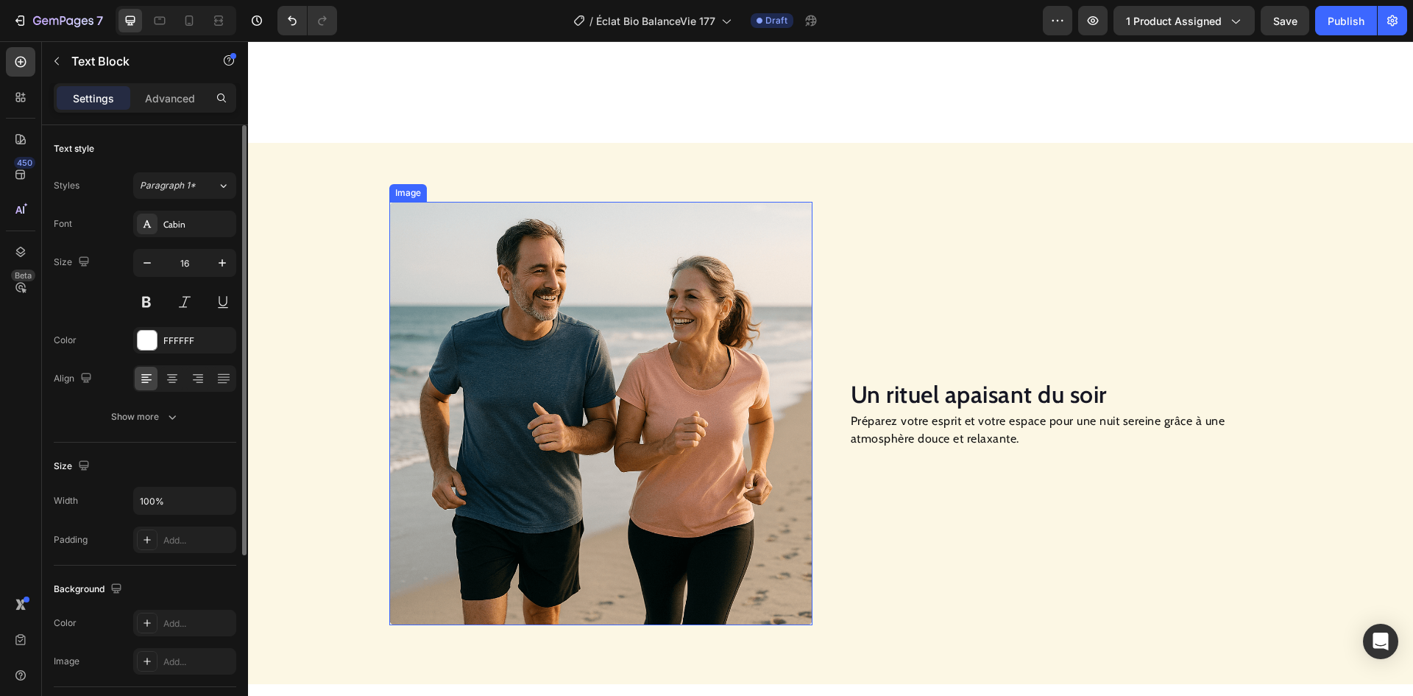
click at [557, 374] on img at bounding box center [600, 413] width 423 height 423
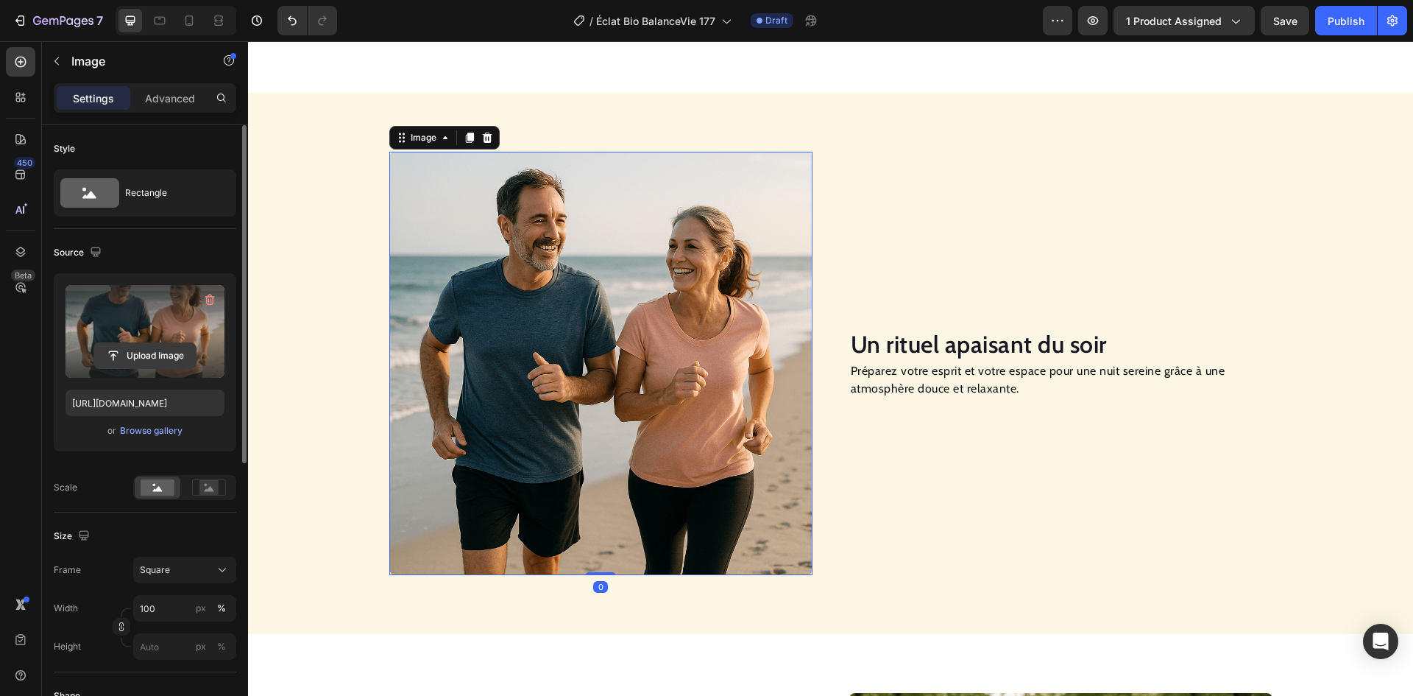
click at [163, 349] on input "file" at bounding box center [145, 355] width 102 height 25
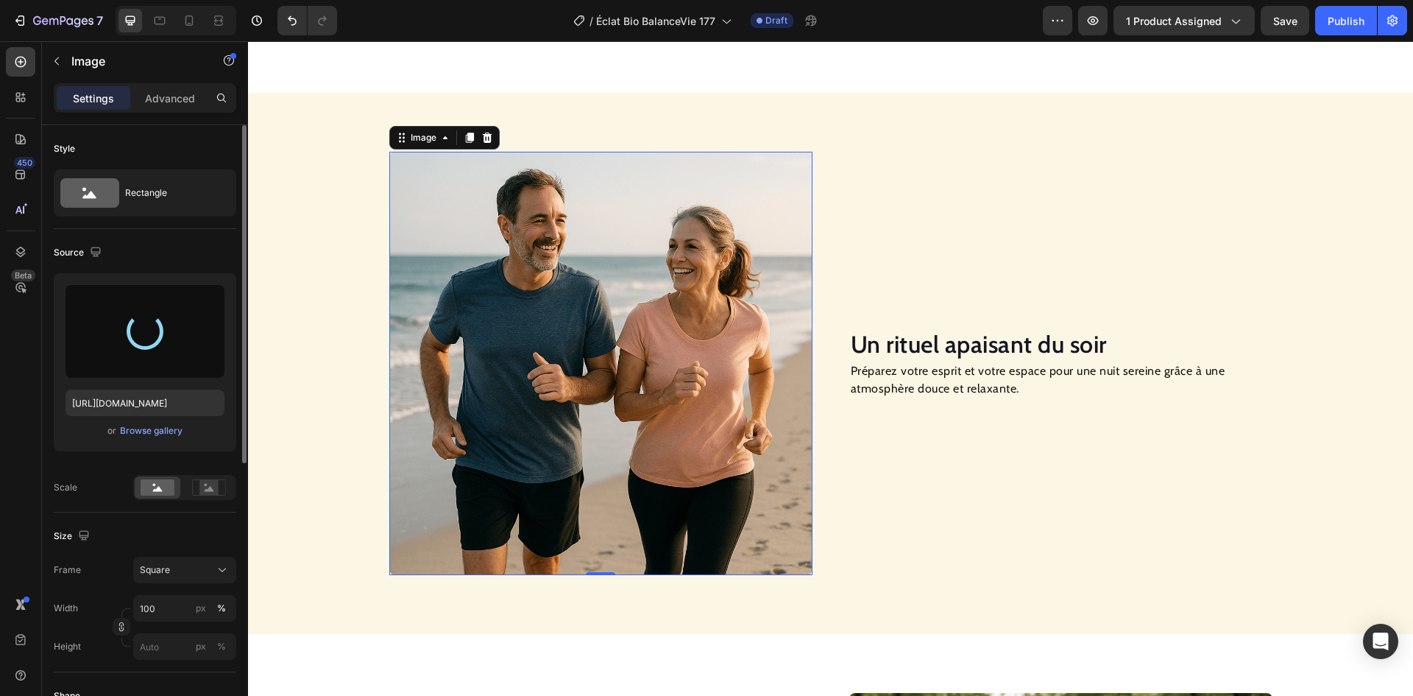
type input "[URL][DOMAIN_NAME]"
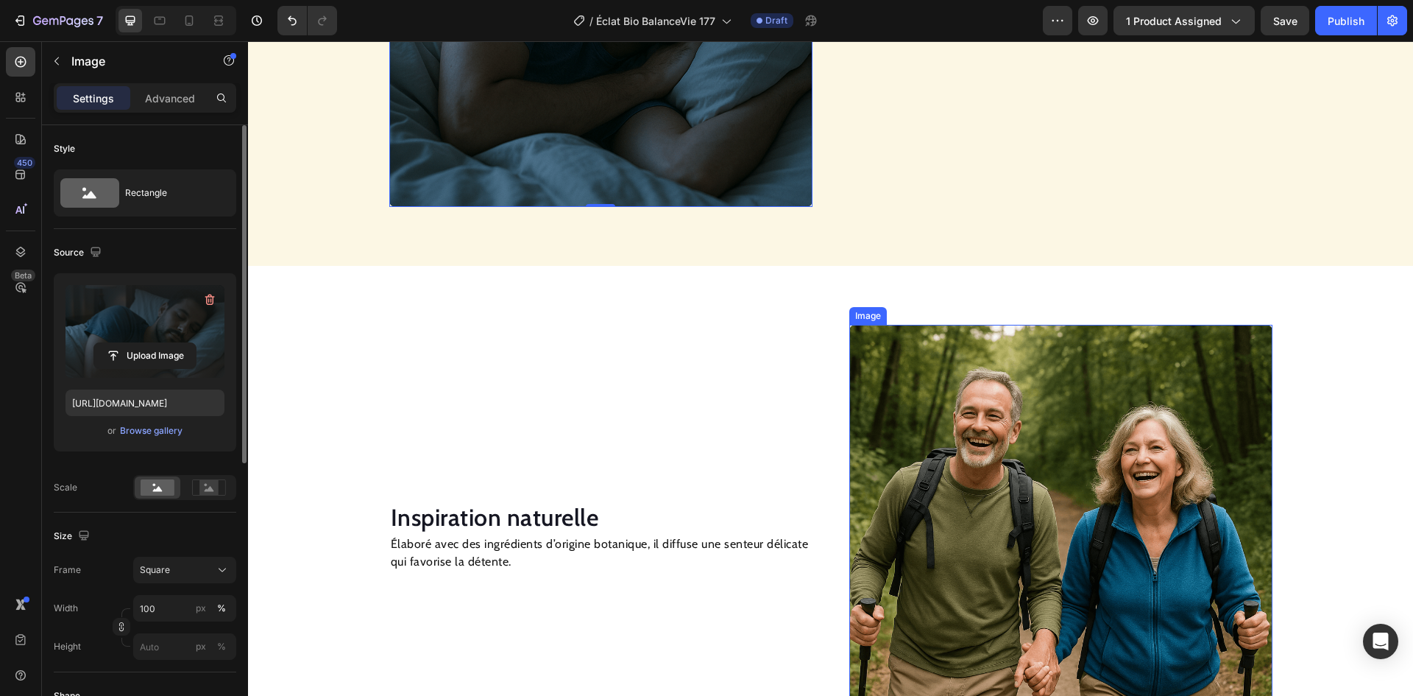
scroll to position [1431, 0]
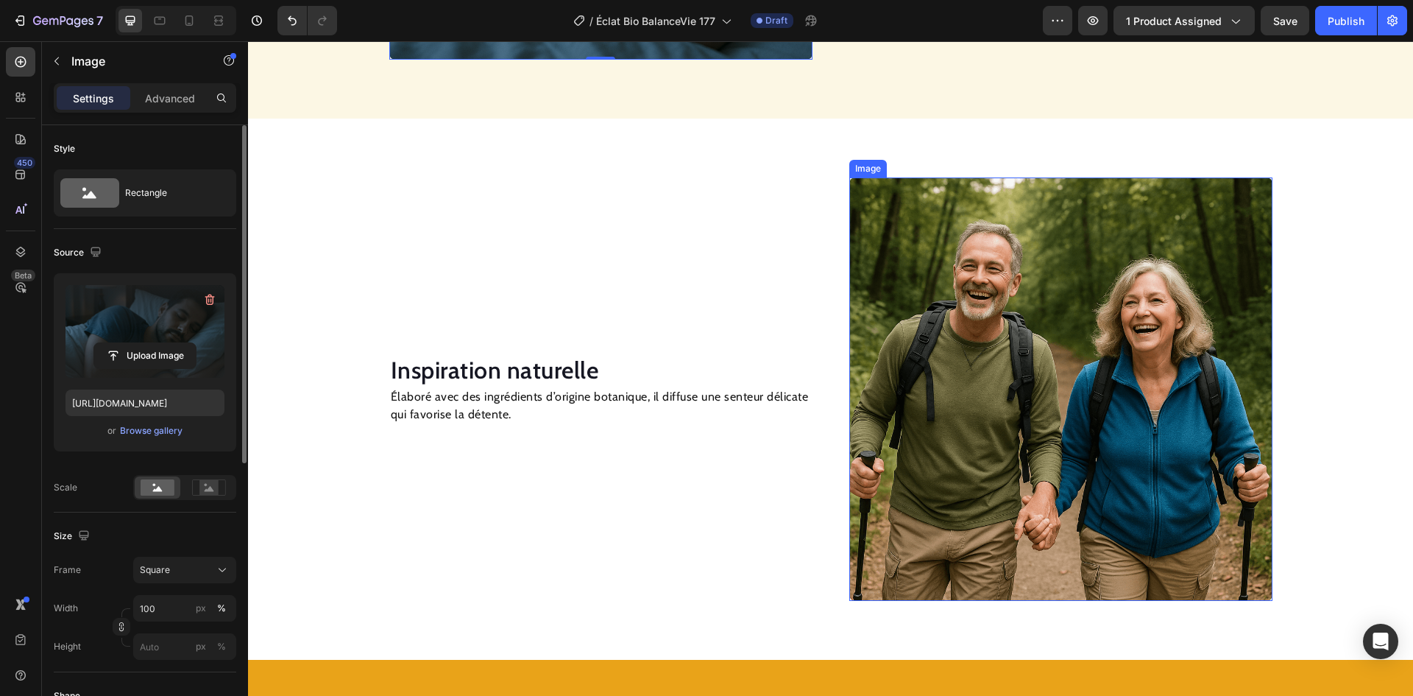
click at [935, 300] on img at bounding box center [1060, 388] width 423 height 423
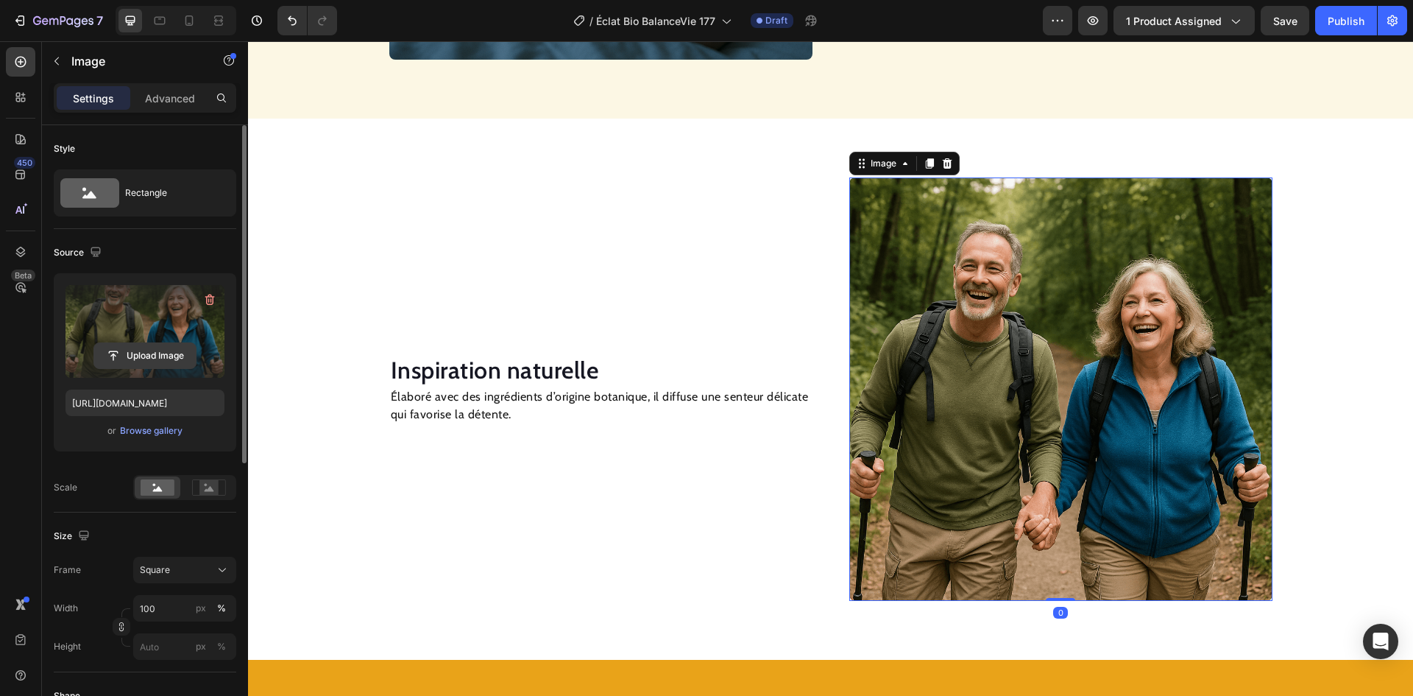
click at [158, 350] on input "file" at bounding box center [145, 355] width 102 height 25
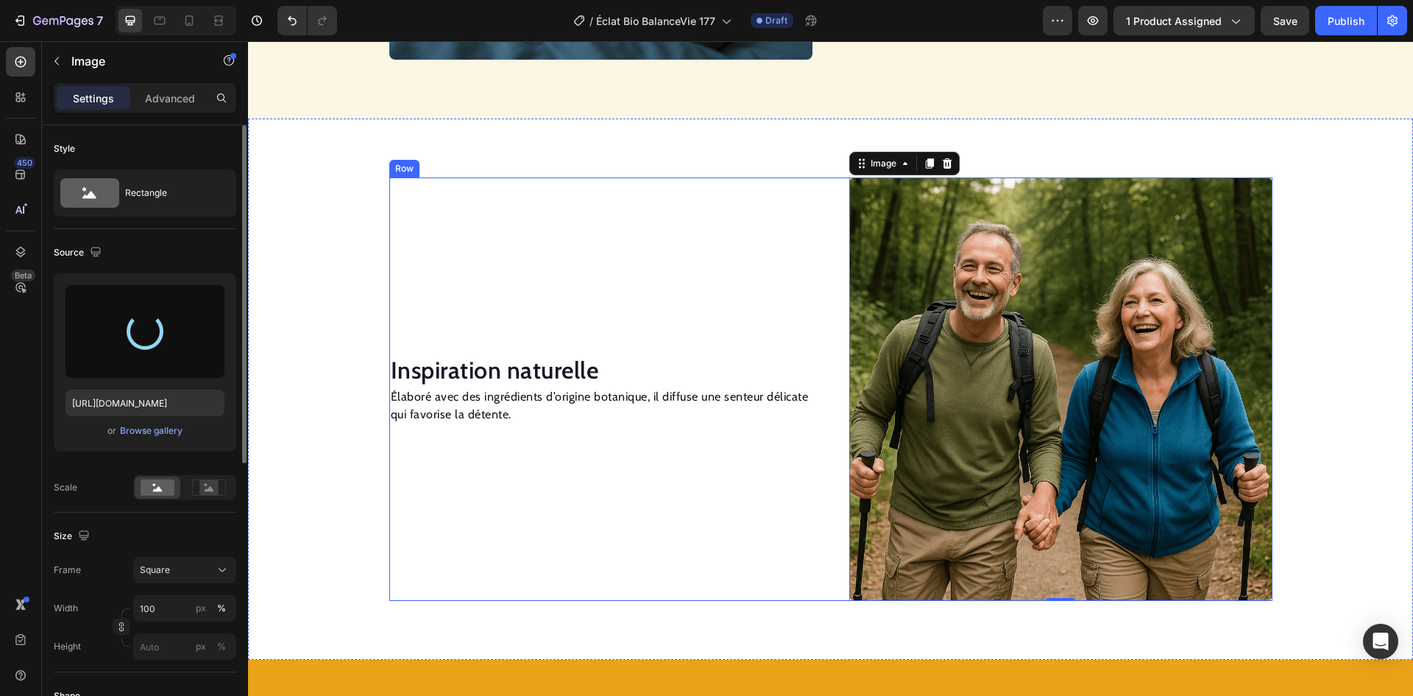
type input "[URL][DOMAIN_NAME]"
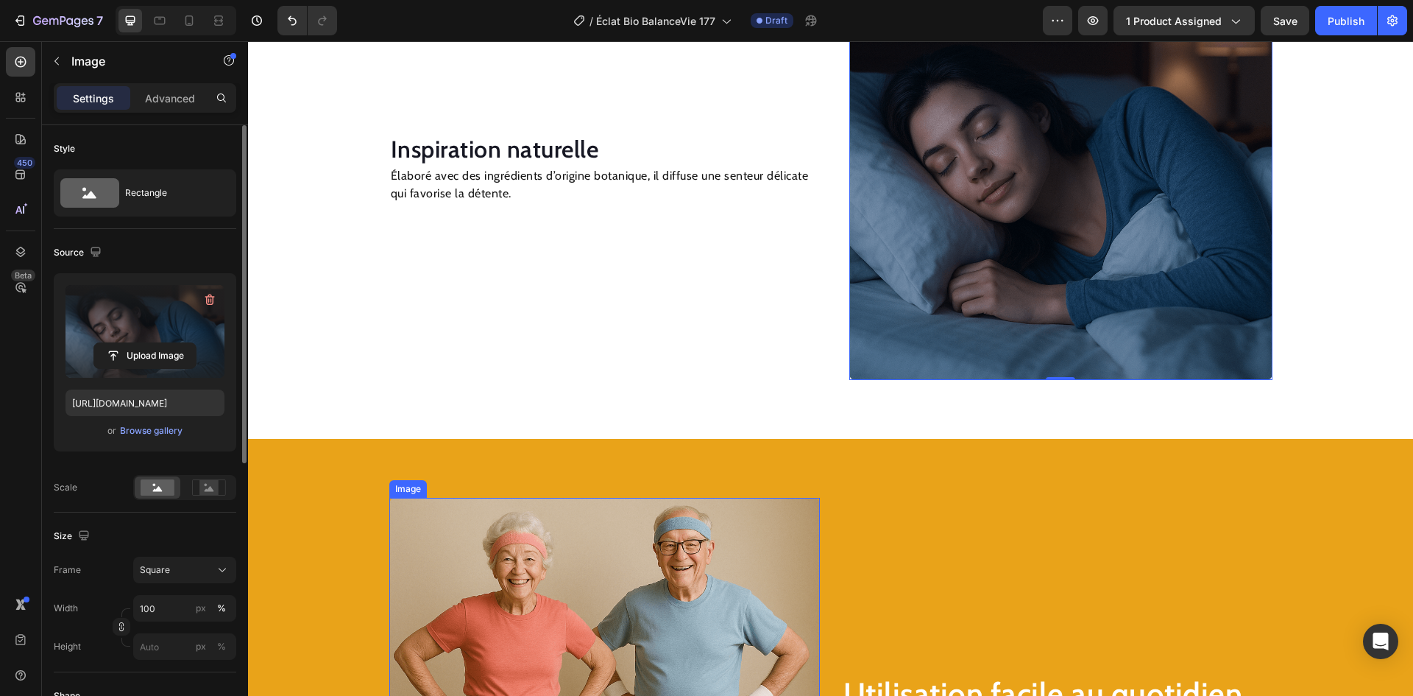
scroll to position [1946, 0]
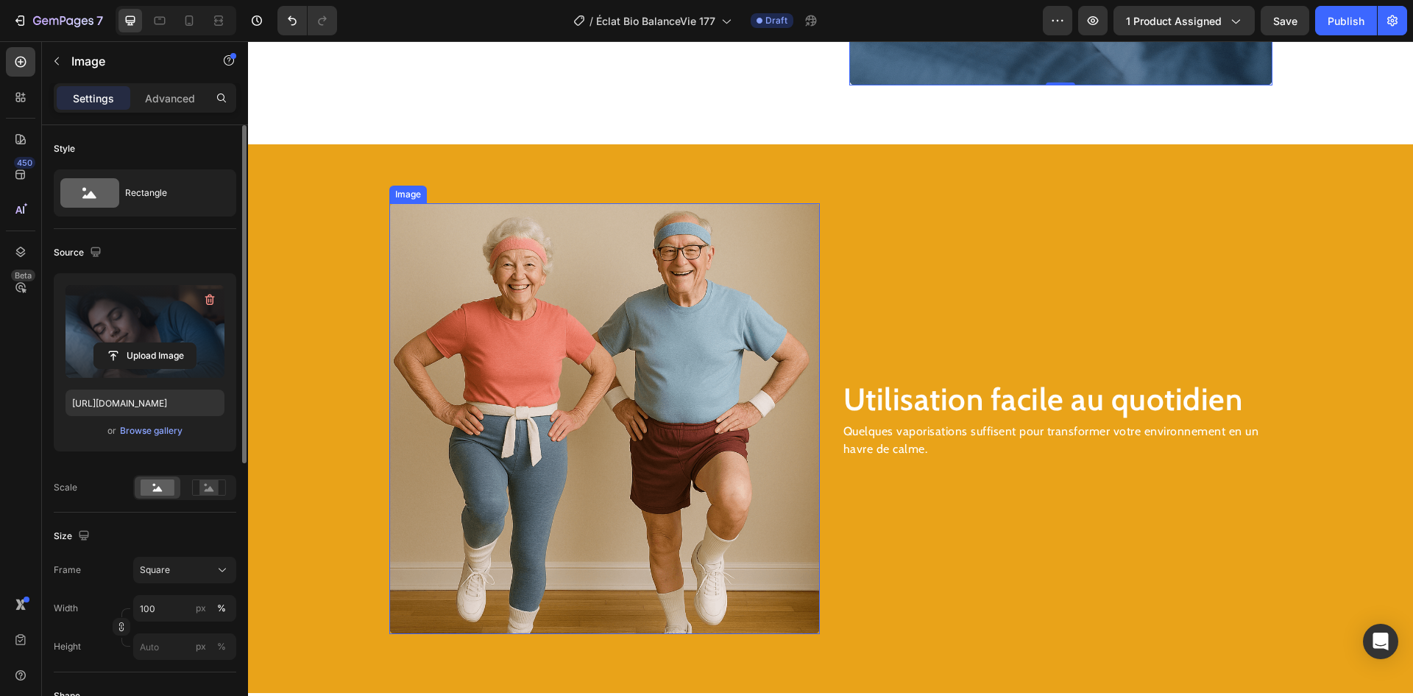
click at [567, 342] on img at bounding box center [604, 418] width 431 height 431
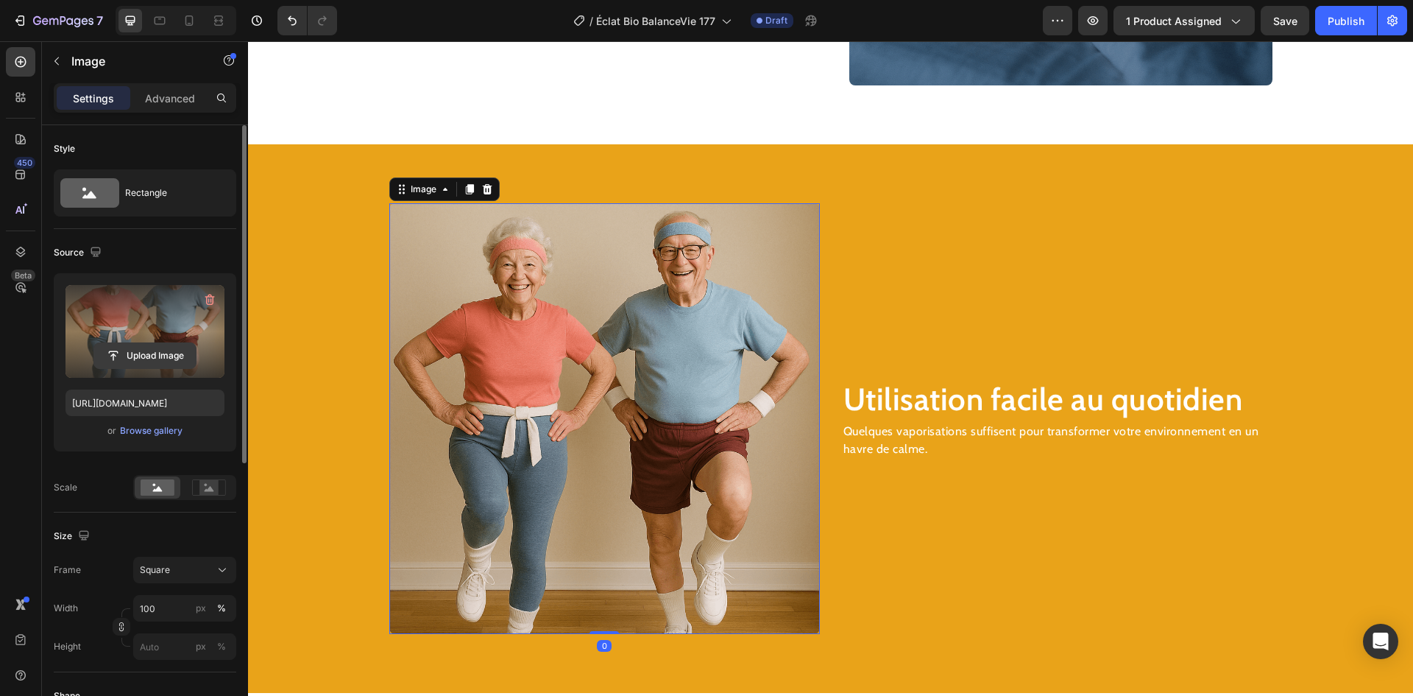
click at [128, 348] on input "file" at bounding box center [145, 355] width 102 height 25
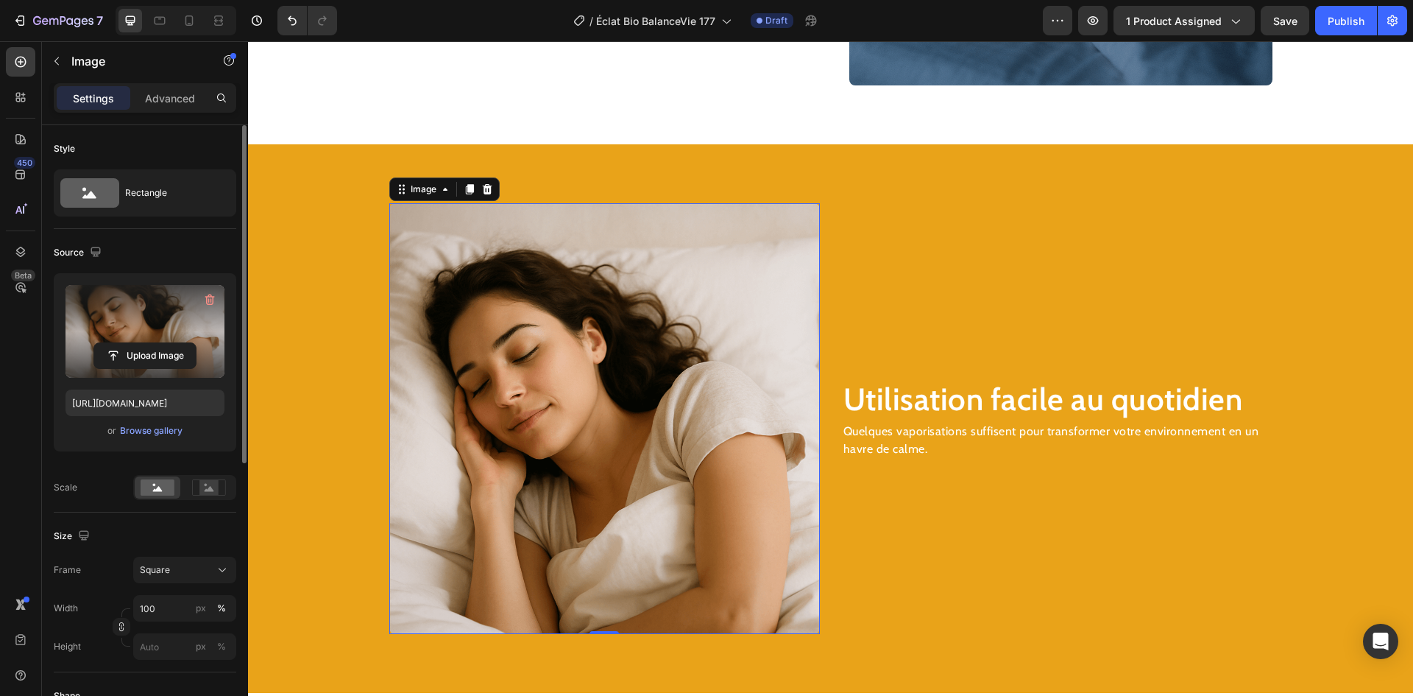
scroll to position [1725, 0]
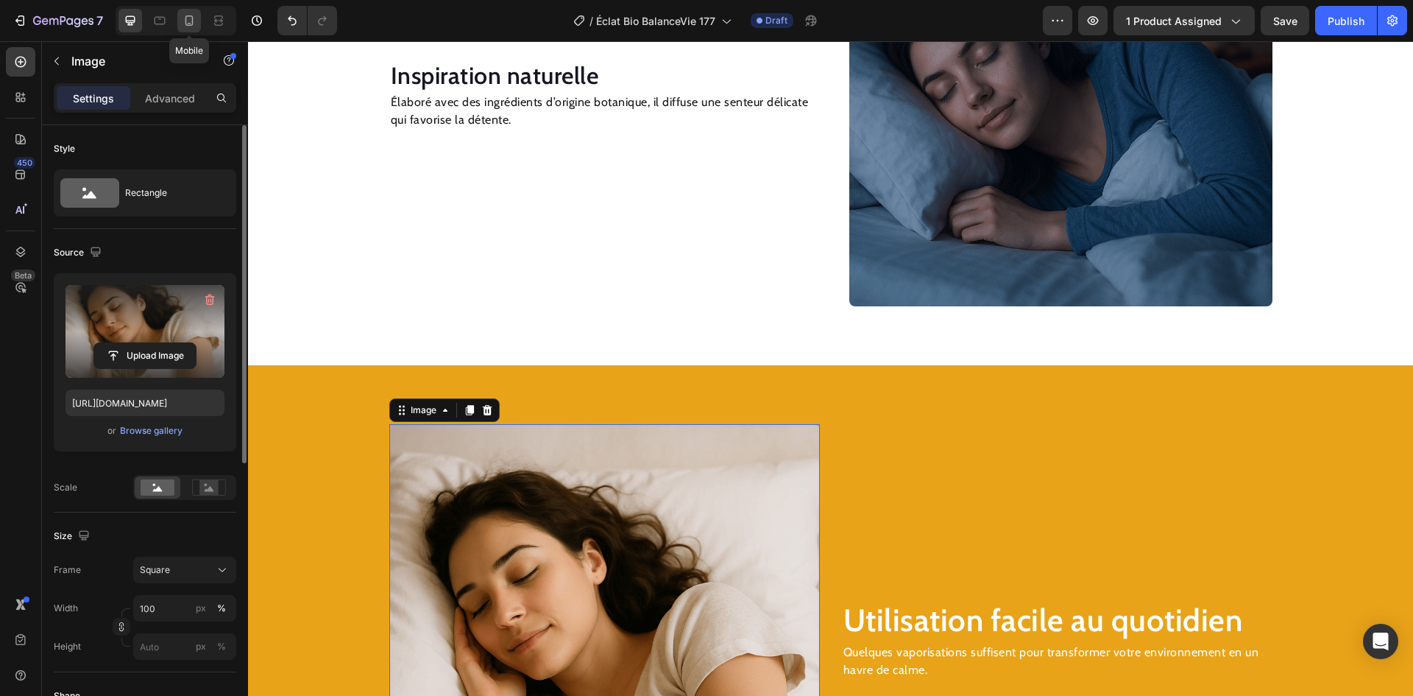
click at [185, 22] on icon at bounding box center [189, 20] width 15 height 15
type input "[URL][DOMAIN_NAME]"
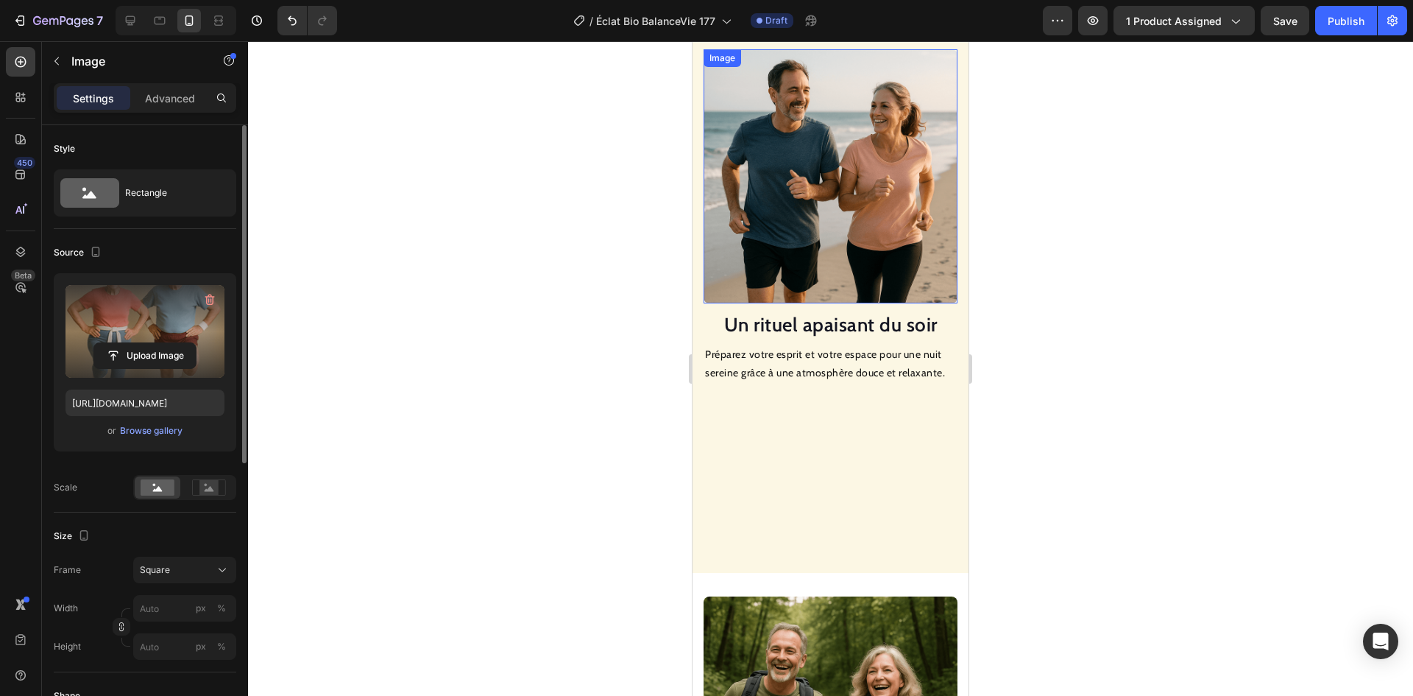
scroll to position [903, 0]
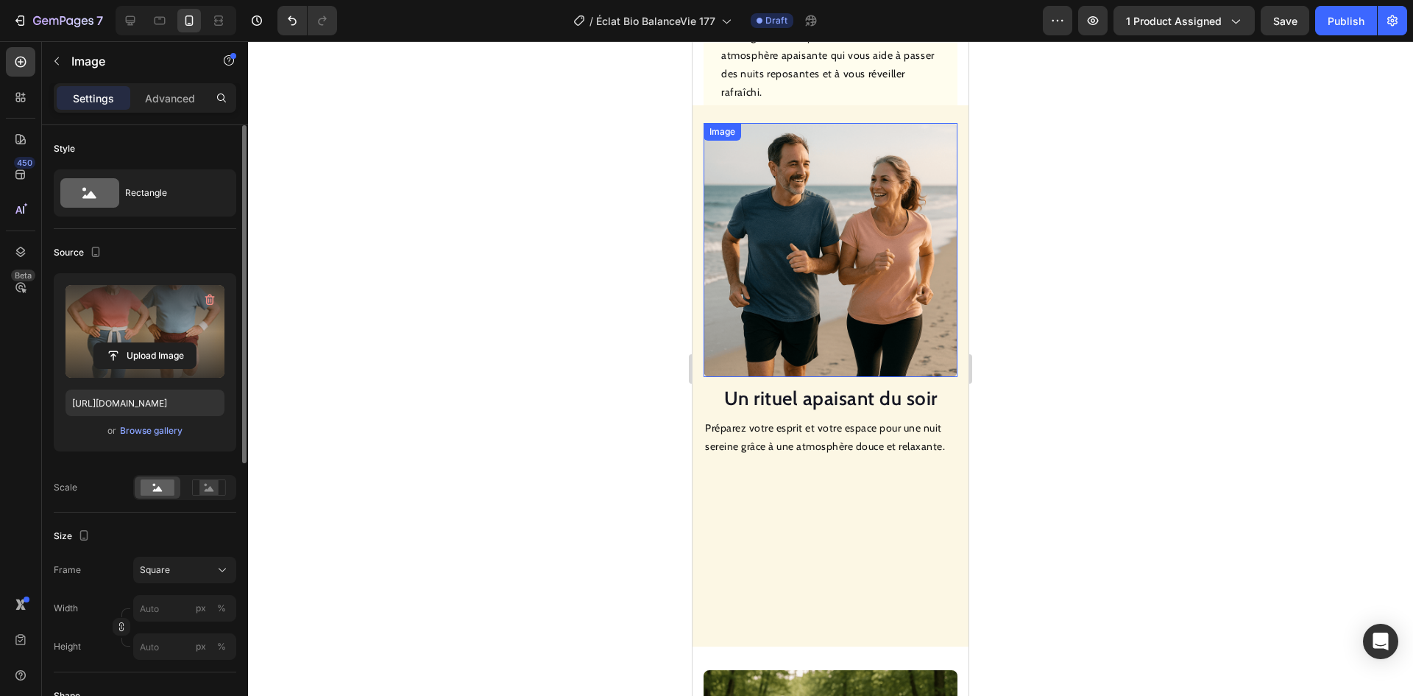
click at [798, 247] on img at bounding box center [831, 250] width 254 height 254
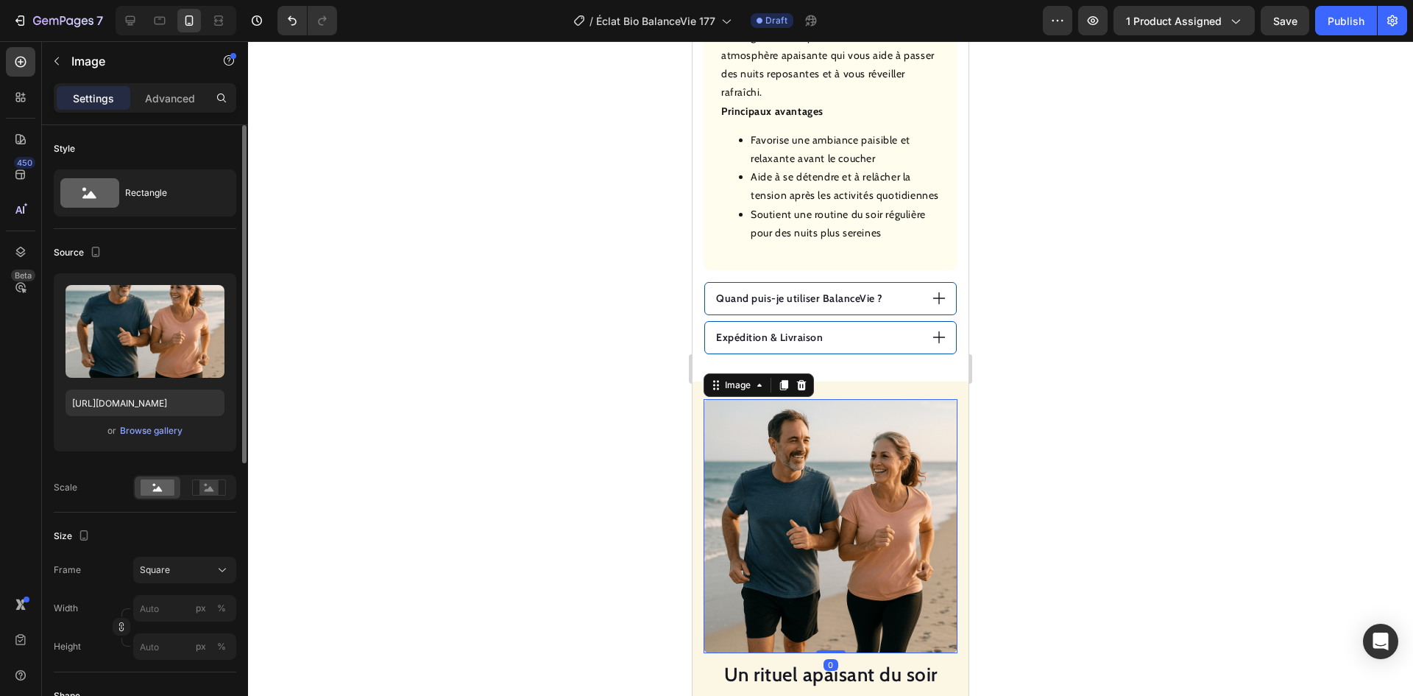
scroll to position [1050, 0]
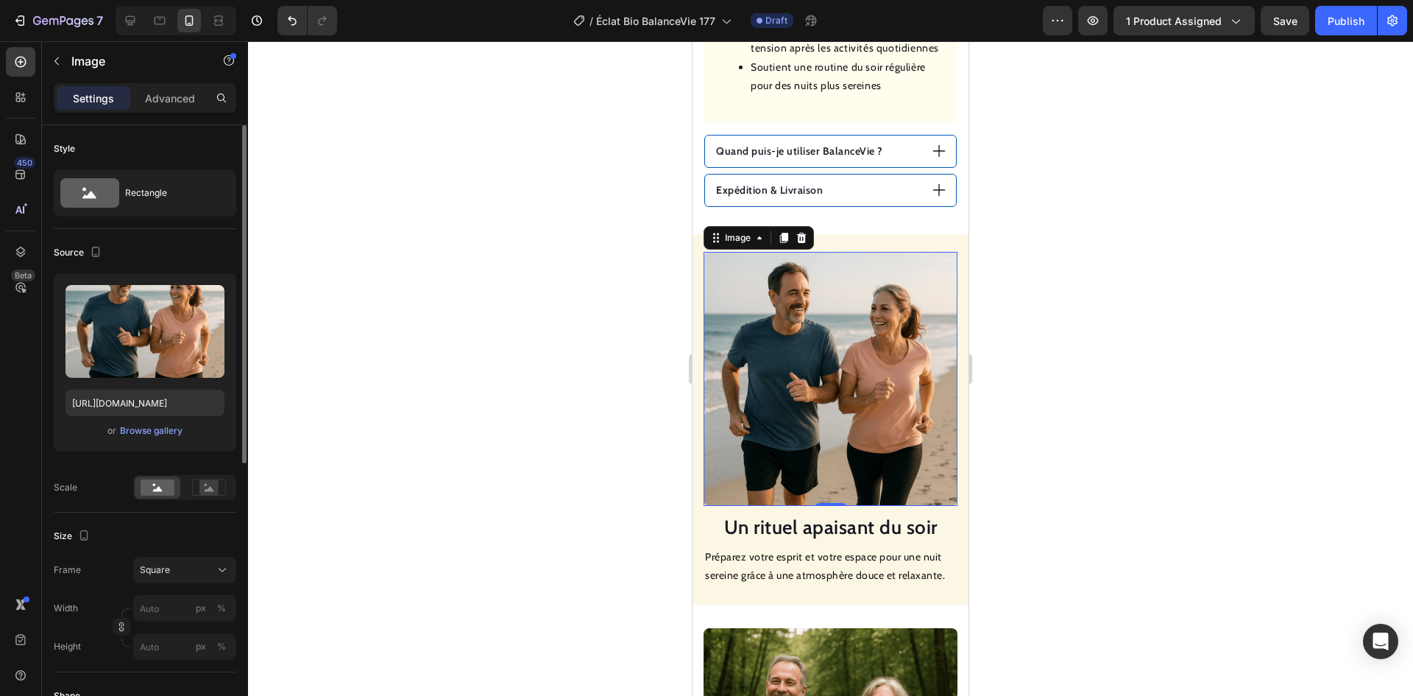
click at [855, 344] on img at bounding box center [831, 379] width 254 height 254
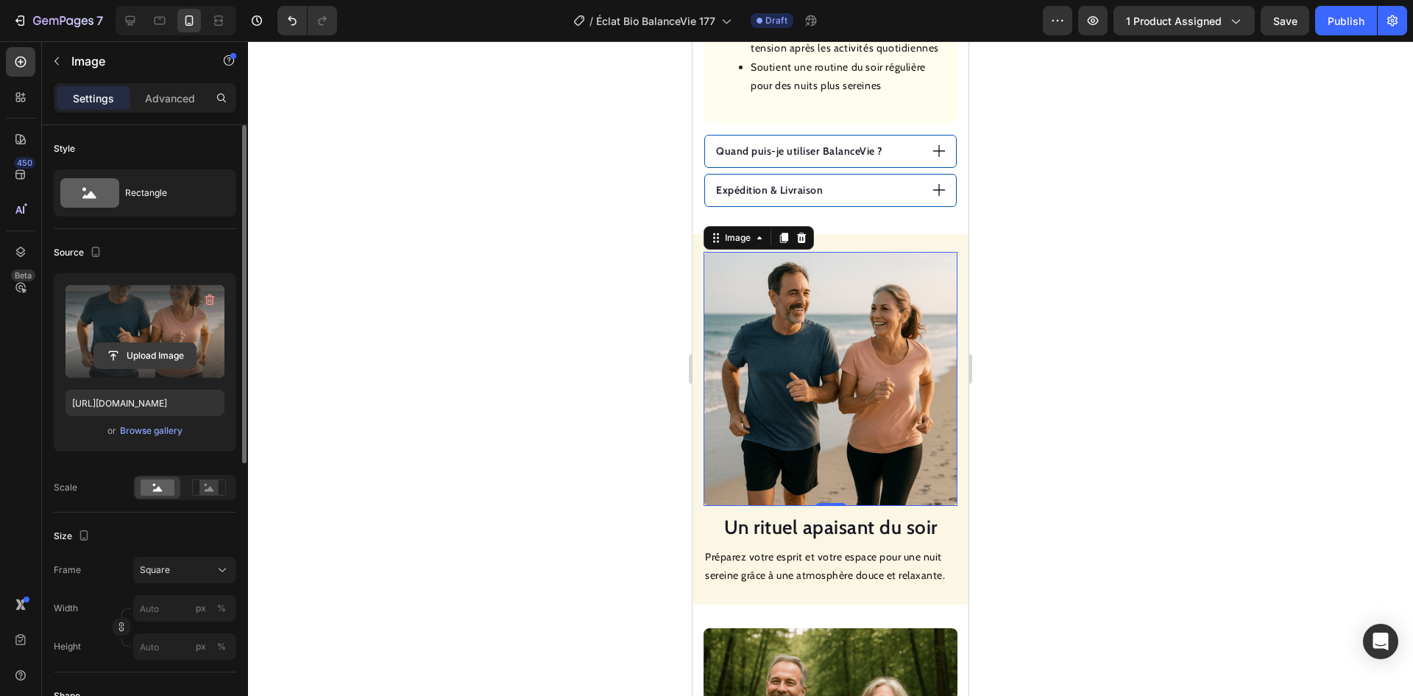
click at [176, 353] on input "file" at bounding box center [145, 355] width 102 height 25
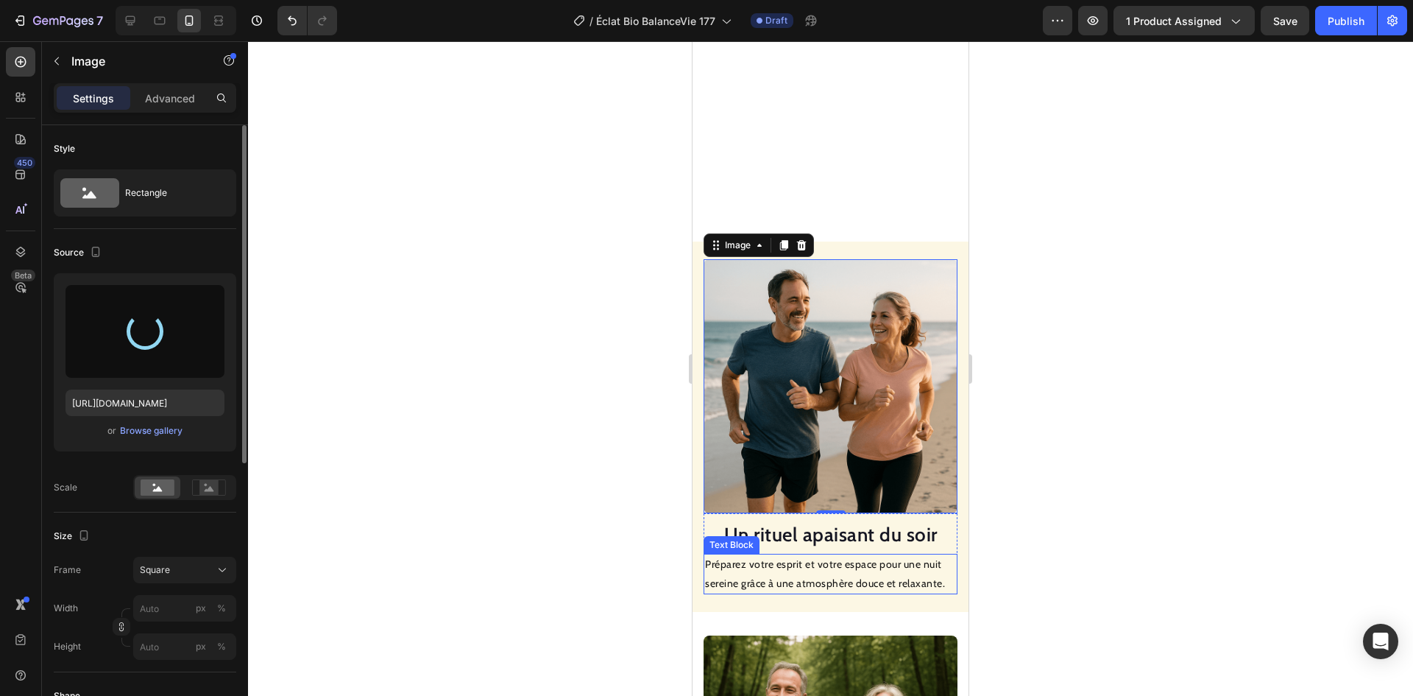
scroll to position [1345, 0]
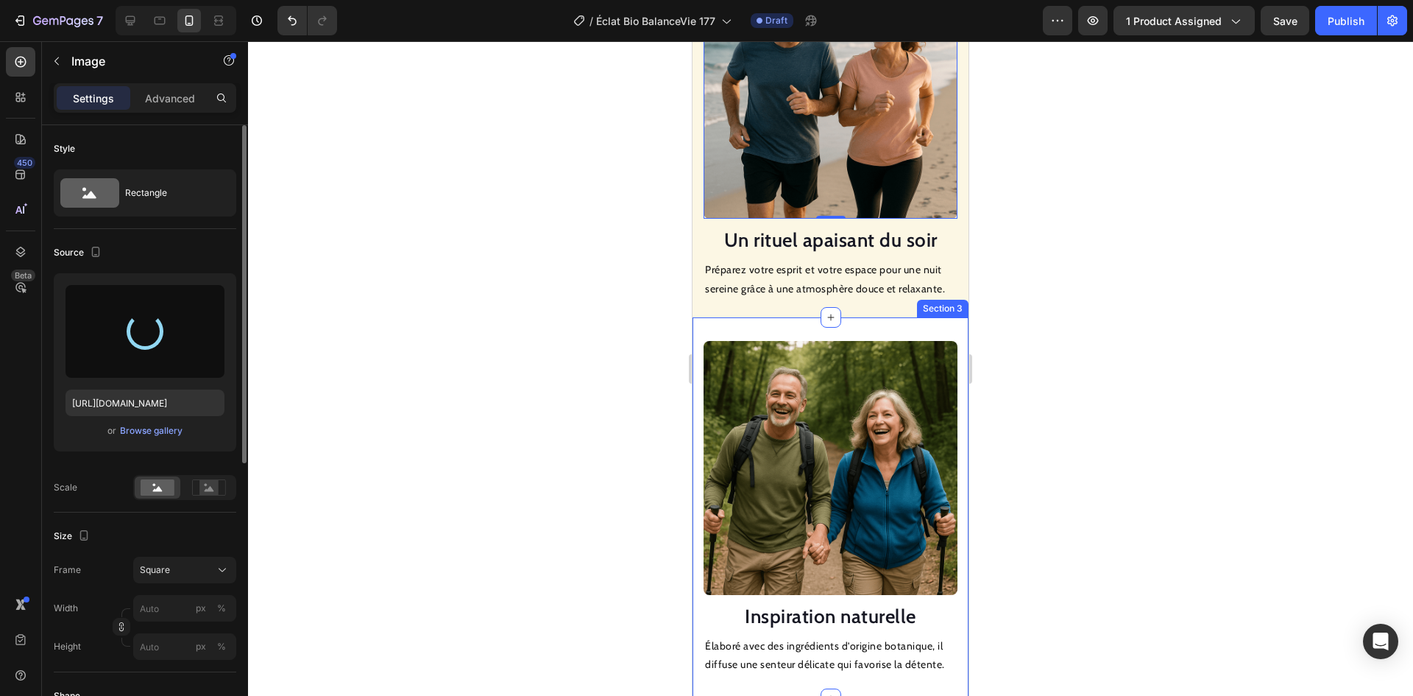
type input "[URL][DOMAIN_NAME]"
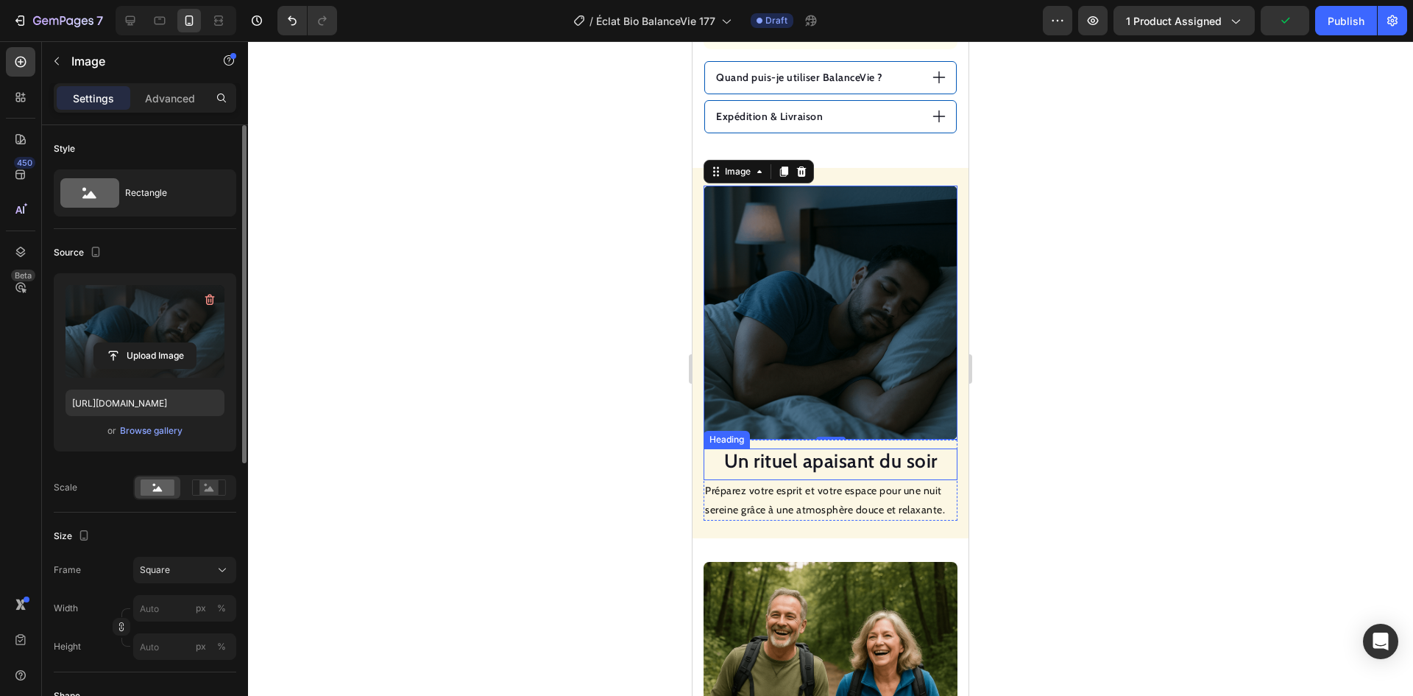
scroll to position [1418, 0]
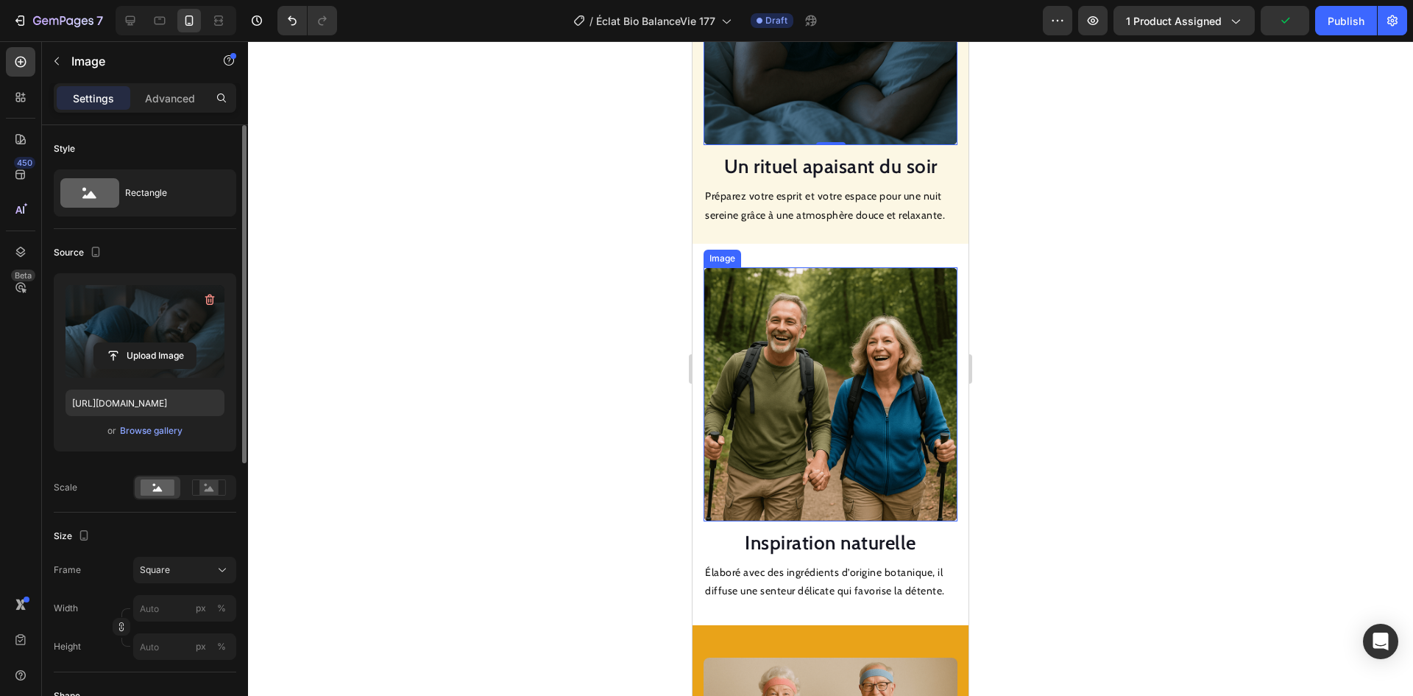
click at [795, 372] on img at bounding box center [831, 394] width 254 height 254
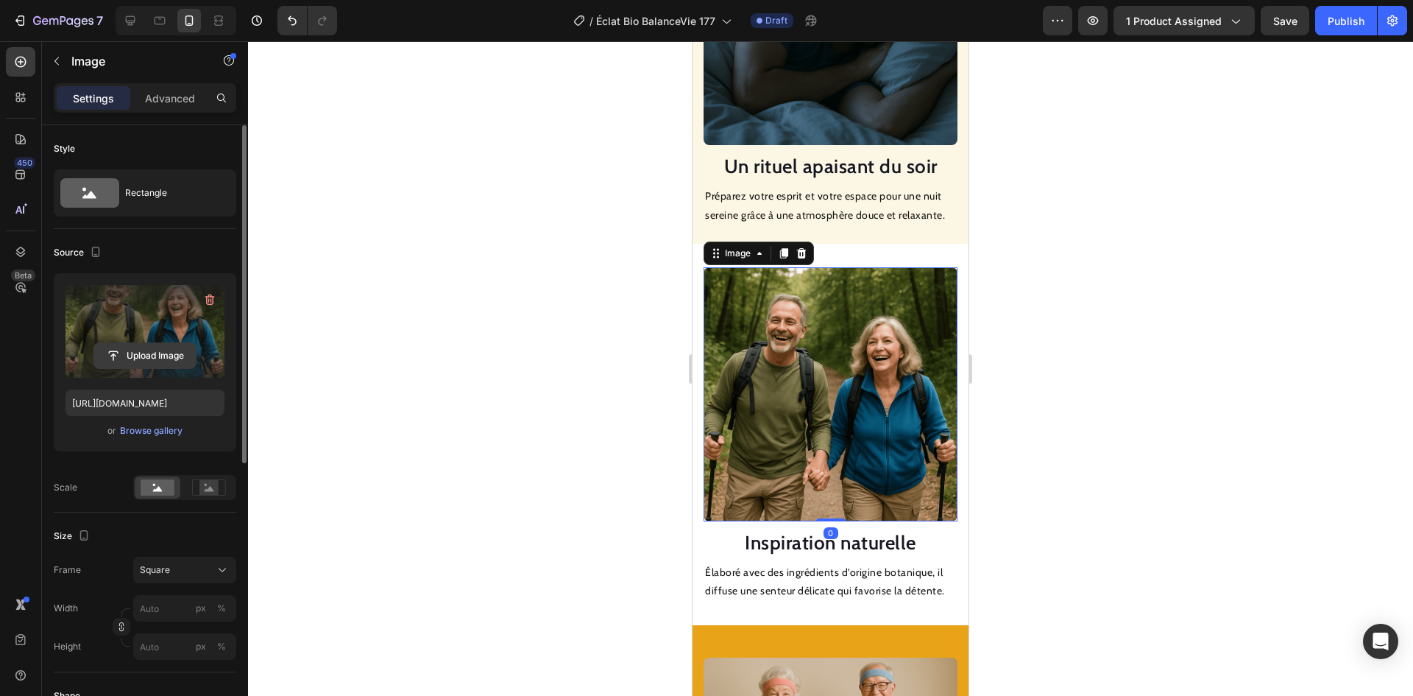
click at [149, 352] on input "file" at bounding box center [145, 355] width 102 height 25
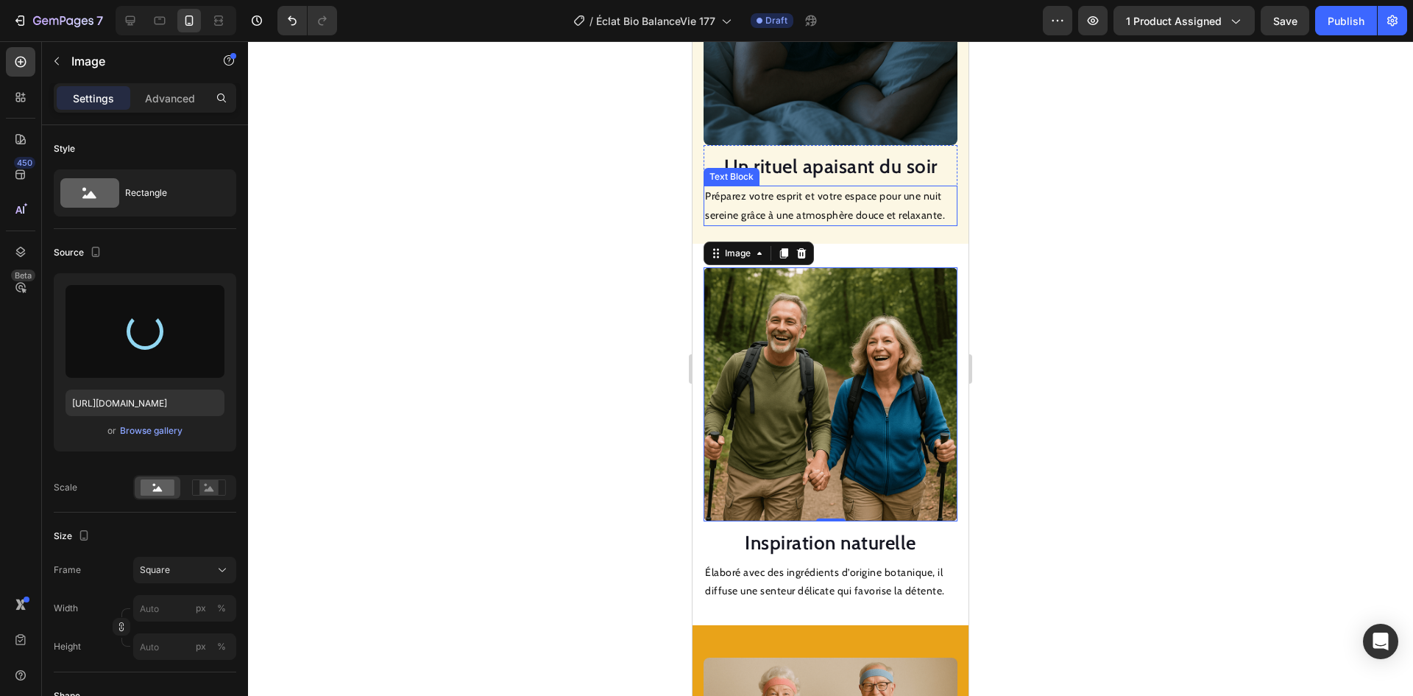
type input "[URL][DOMAIN_NAME]"
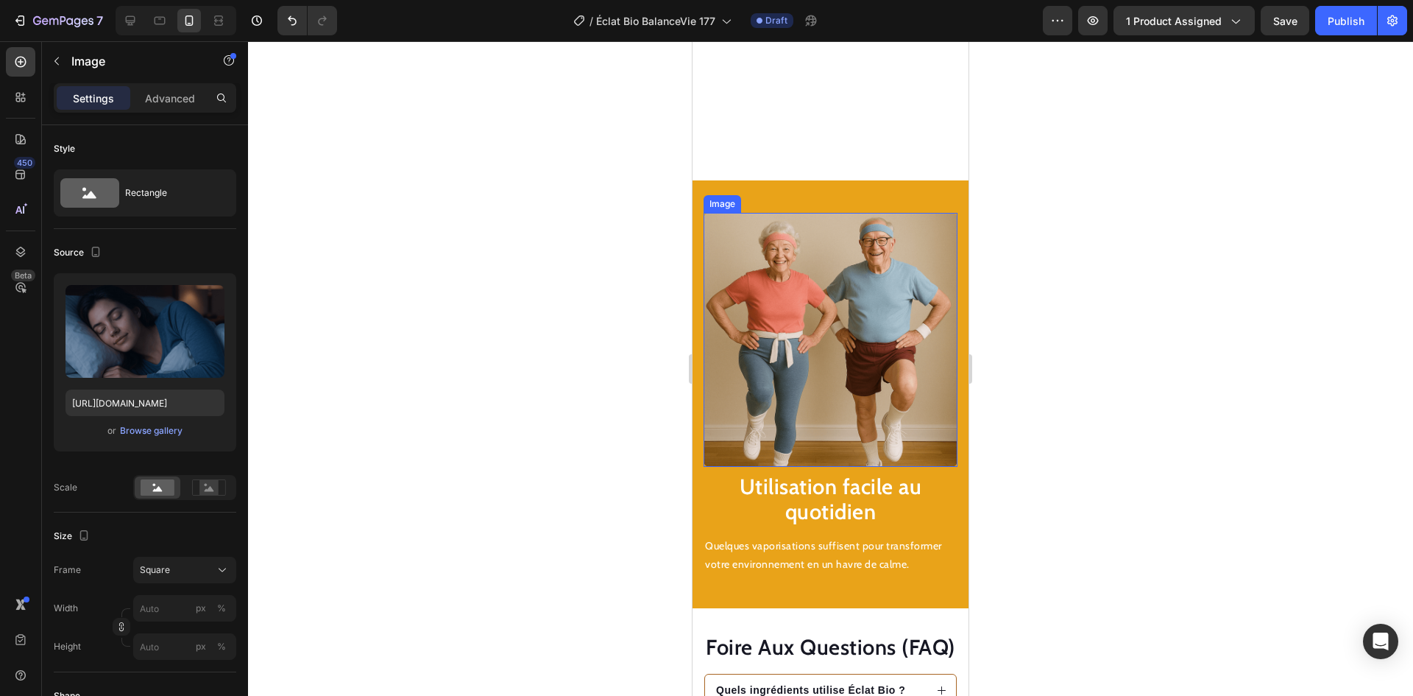
scroll to position [2007, 0]
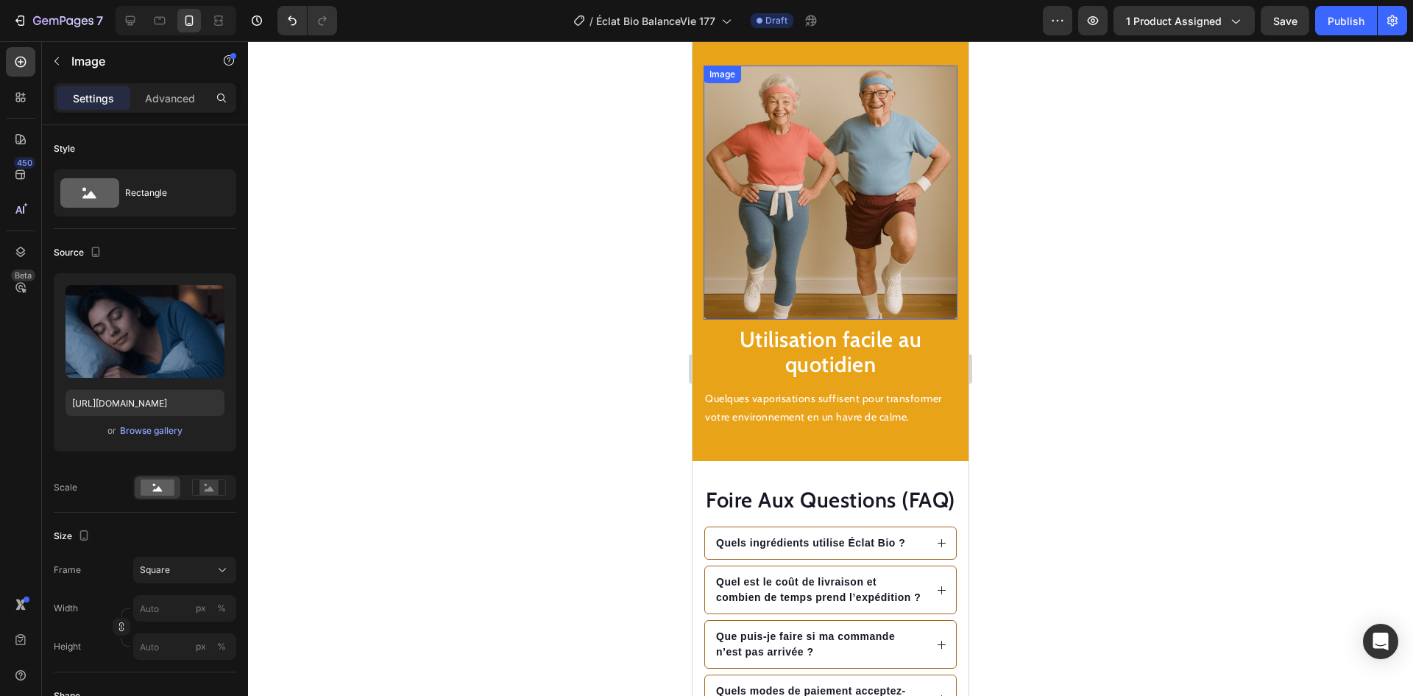
click at [820, 232] on img at bounding box center [831, 193] width 254 height 254
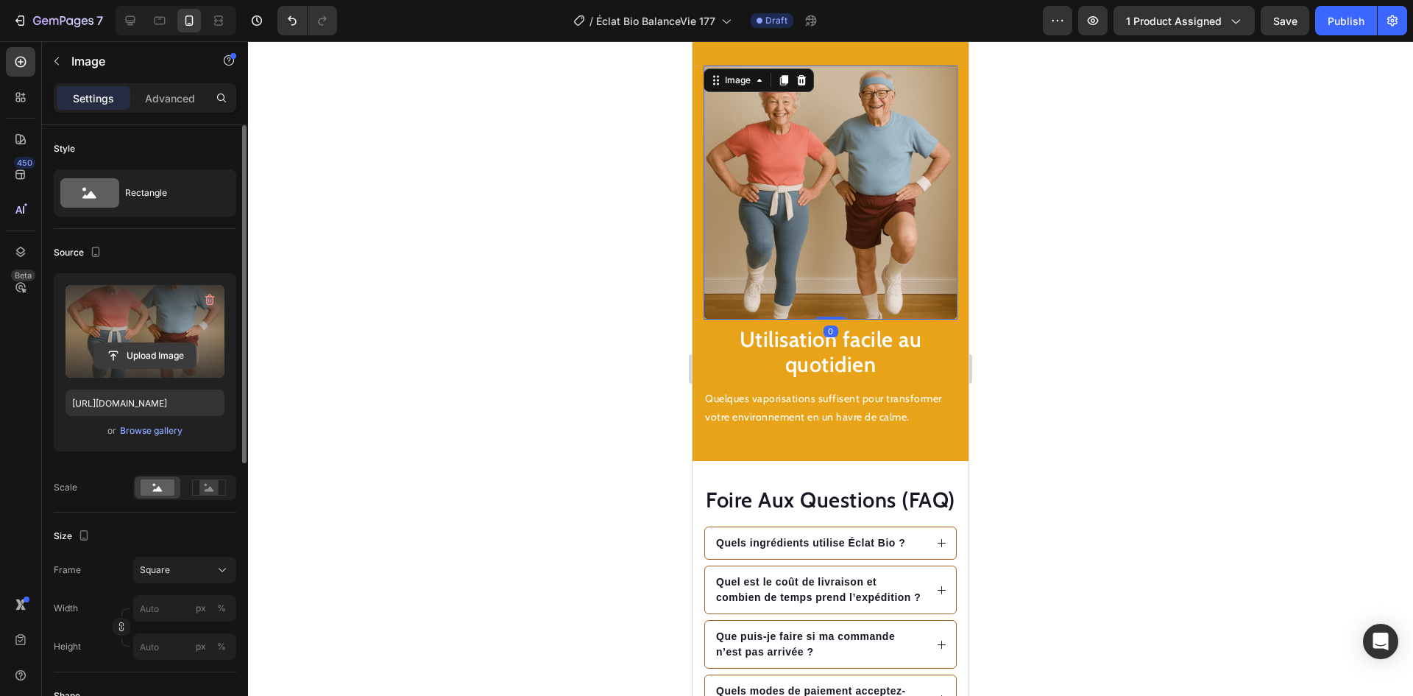
click at [138, 358] on input "file" at bounding box center [145, 355] width 102 height 25
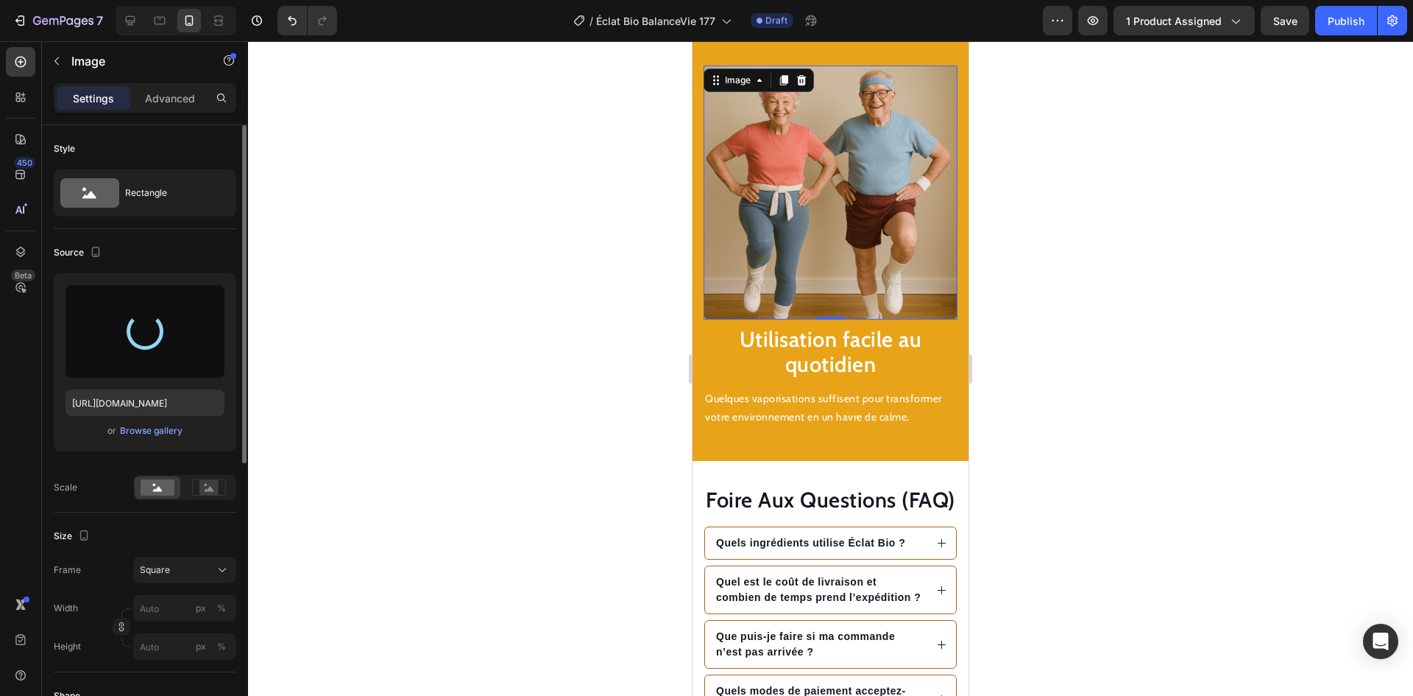
type input "[URL][DOMAIN_NAME]"
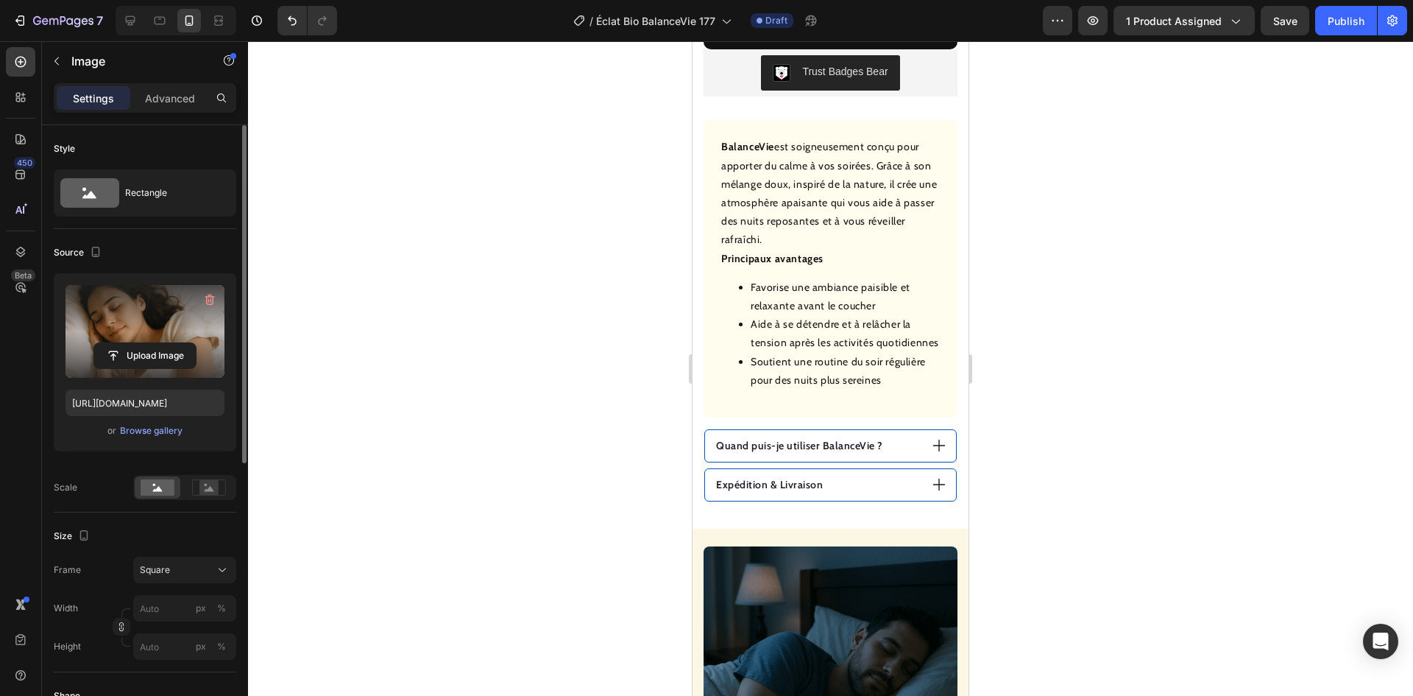
scroll to position [903, 0]
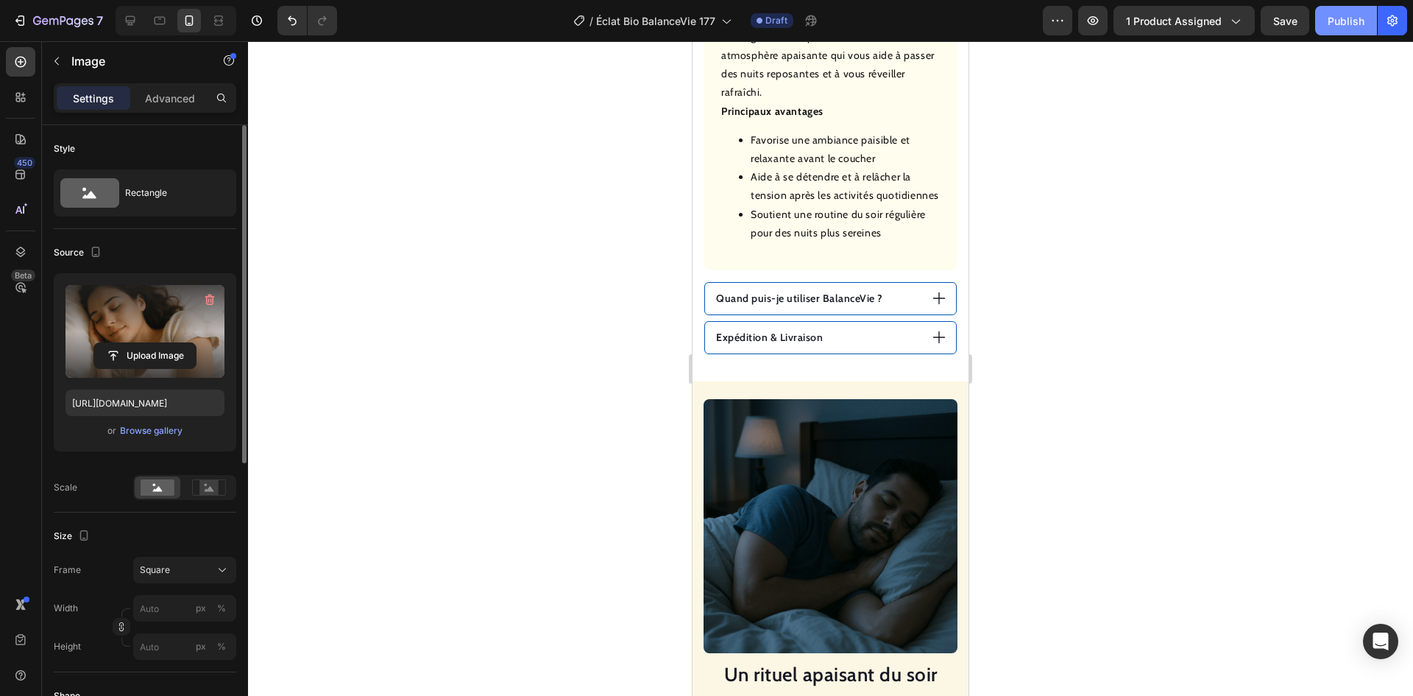
drag, startPoint x: 1341, startPoint y: 28, endPoint x: 1305, endPoint y: 59, distance: 47.5
click at [1342, 27] on div "Publish" at bounding box center [1346, 20] width 37 height 15
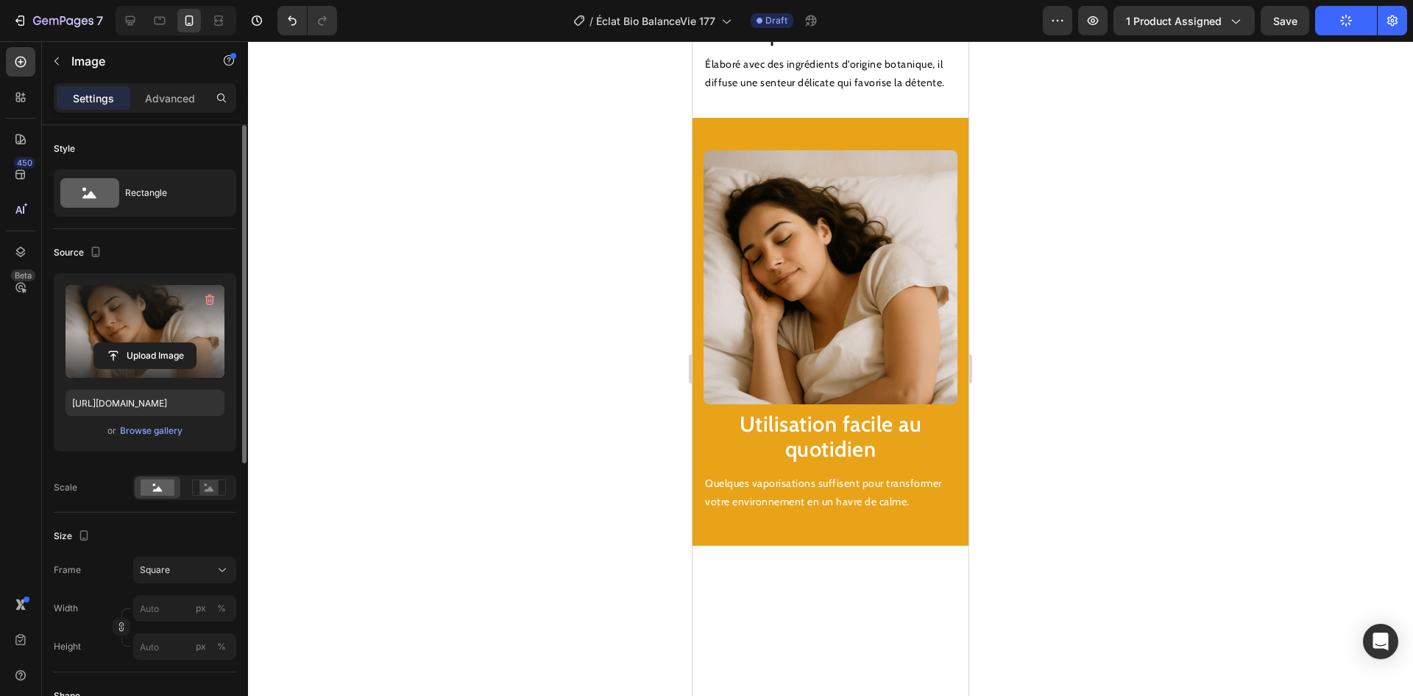
scroll to position [1492, 0]
